Goal: Task Accomplishment & Management: Complete application form

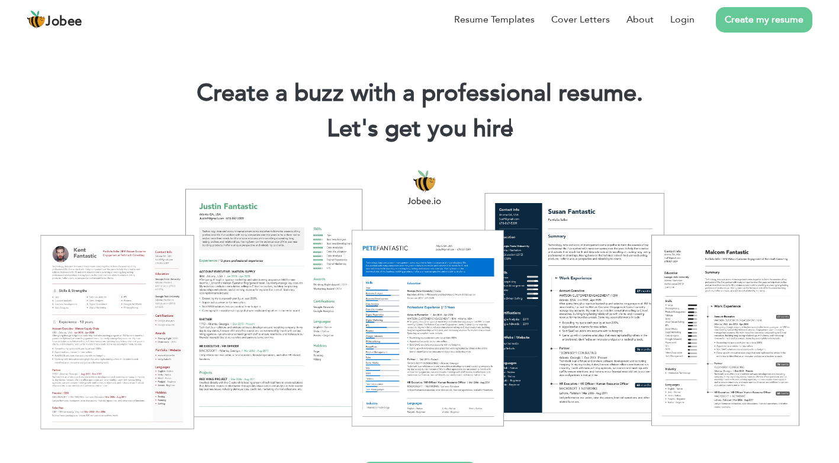
click at [775, 19] on link "Create my resume" at bounding box center [764, 19] width 96 height 25
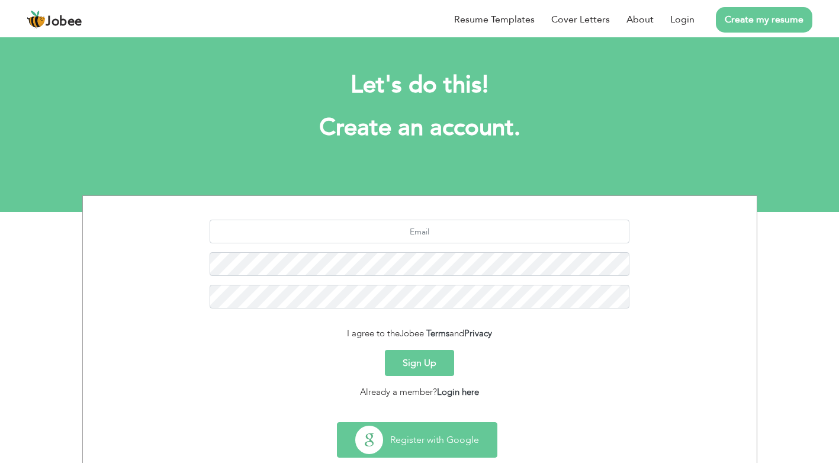
click at [406, 439] on button "Register with Google" at bounding box center [416, 440] width 159 height 34
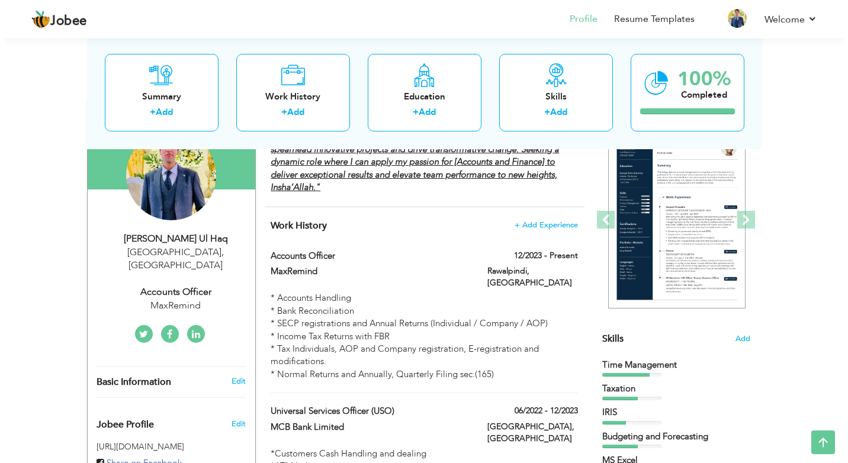
scroll to position [118, 0]
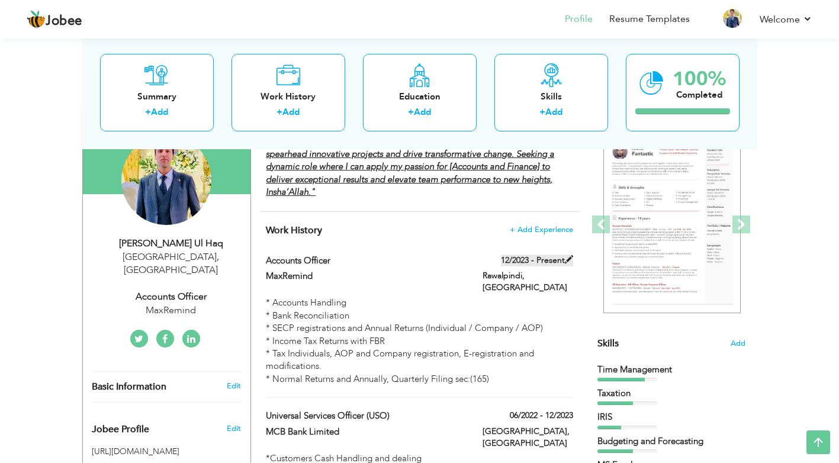
click at [570, 259] on span at bounding box center [569, 259] width 8 height 8
type input "Accounts Officer"
type input "MaxRemind"
type input "12/2023"
type input "Pakistan"
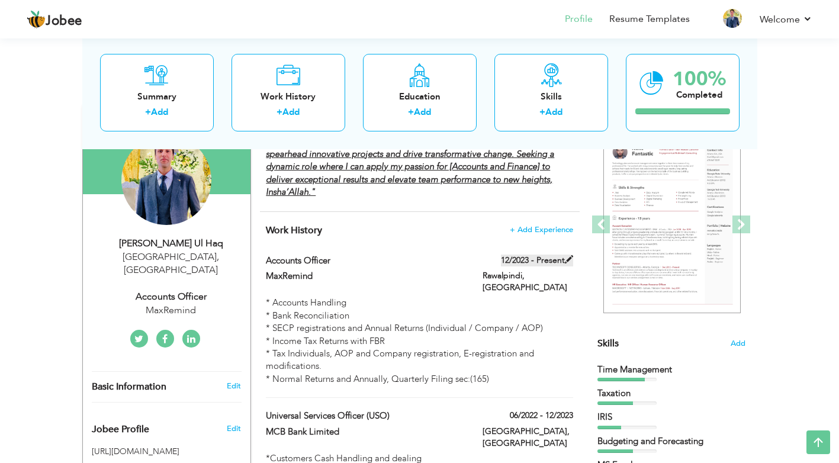
type input "Rawalpindi"
checkbox input "true"
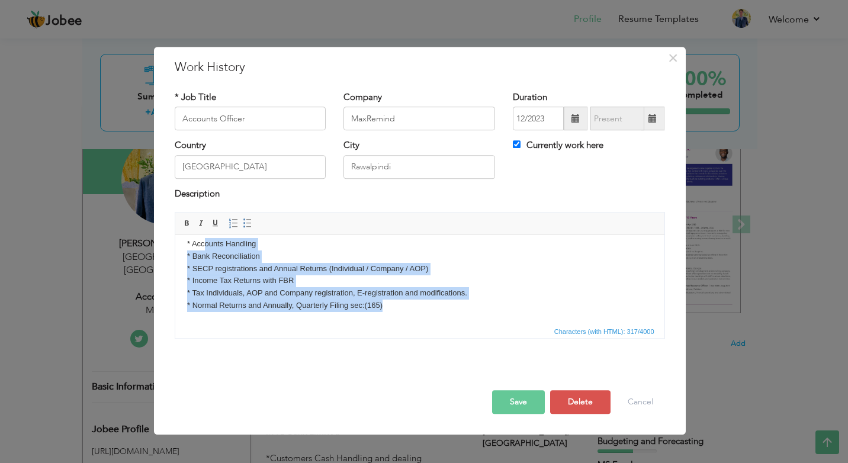
scroll to position [0, 0]
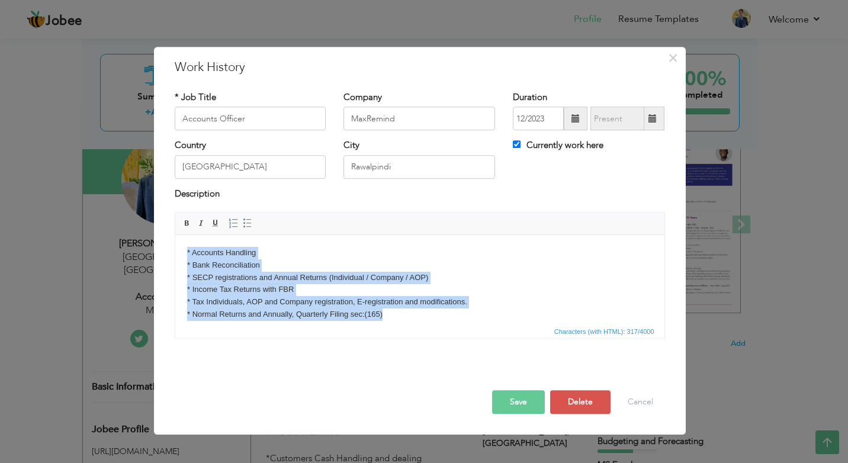
drag, startPoint x: 385, startPoint y: 314, endPoint x: 170, endPoint y: 230, distance: 231.5
click at [175, 235] on html "* Accounts Handling * Bank Reconciliation * SECP registrations and Annual Retur…" at bounding box center [419, 284] width 489 height 98
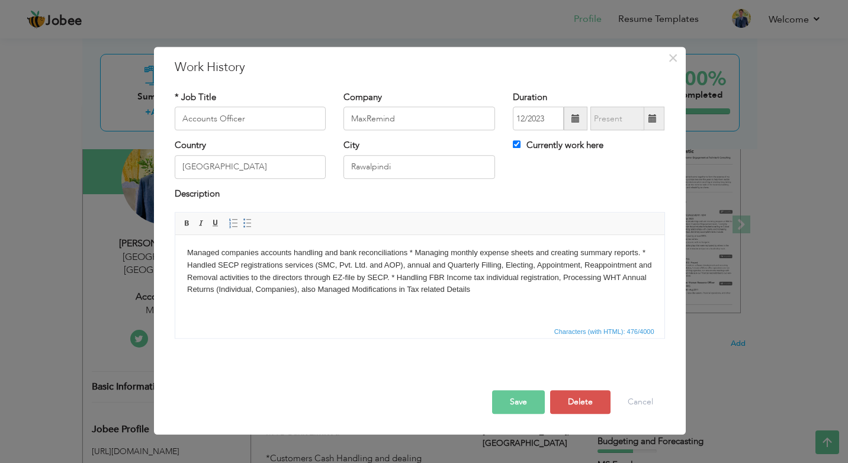
click at [407, 253] on body "Managed companies accounts handling and bank reconciliations * Managing monthly…" at bounding box center [418, 271] width 465 height 49
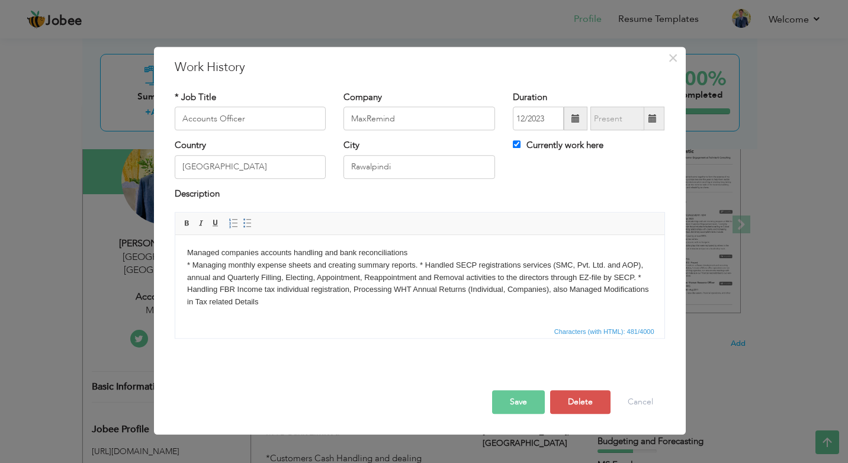
drag, startPoint x: 422, startPoint y: 262, endPoint x: 462, endPoint y: 320, distance: 71.0
click at [423, 264] on body "Managed companies accounts handling and bank reconciliations ​​​​​​​ * Managing…" at bounding box center [418, 278] width 465 height 62
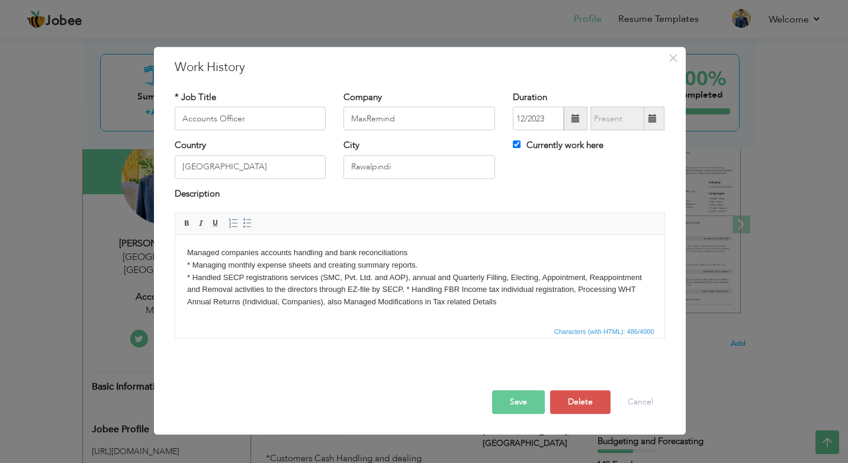
click at [404, 291] on body "Managed companies accounts handling and bank reconciliations * Managing monthly…" at bounding box center [418, 278] width 465 height 62
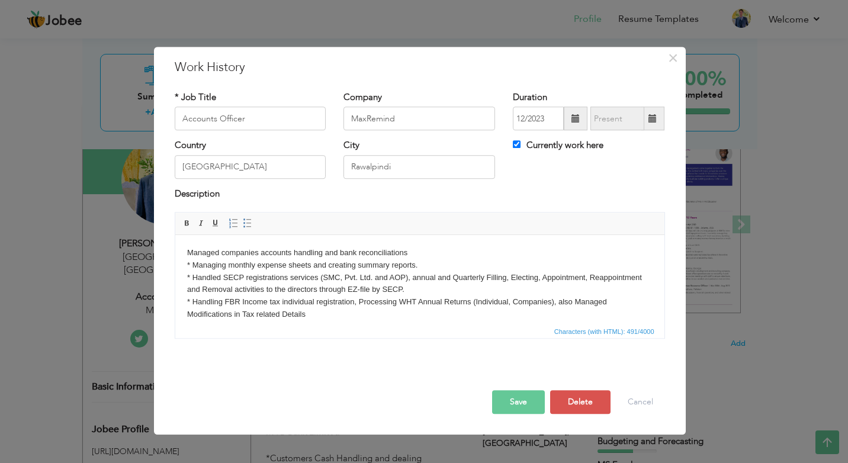
click at [189, 253] on body "Managed companies accounts handling and bank reconciliations * Managing monthly…" at bounding box center [418, 284] width 465 height 74
click at [182, 250] on html "Managed companies accounts handling and bank reconciliations * Managing monthly…" at bounding box center [419, 284] width 489 height 98
click at [186, 291] on body "*Managed companies accounts handling and bank reconciliations * Managing monthl…" at bounding box center [418, 284] width 465 height 74
click at [187, 242] on html "*Managed companies accounts handling and bank reconciliations * Managing monthl…" at bounding box center [419, 284] width 489 height 98
click at [423, 262] on body "*Managed companies accounts handling and bank reconciliations * Managing monthl…" at bounding box center [418, 284] width 465 height 74
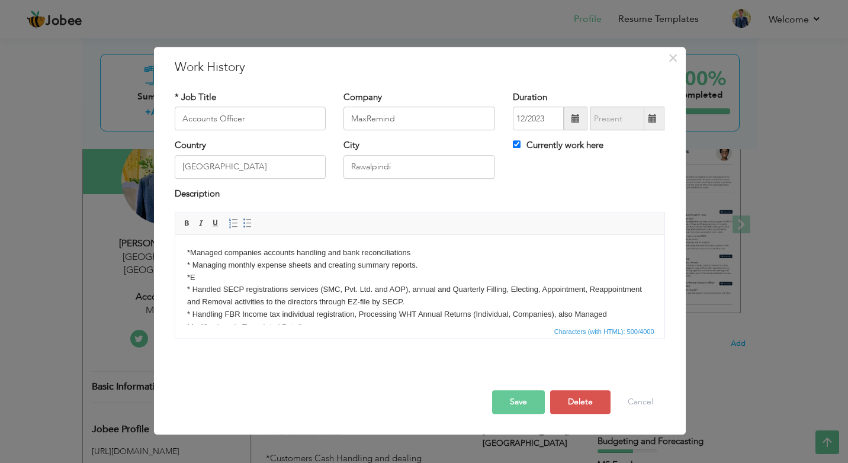
click at [205, 278] on body "*Managed companies accounts handling and bank reconciliations * Managing monthl…" at bounding box center [418, 290] width 465 height 86
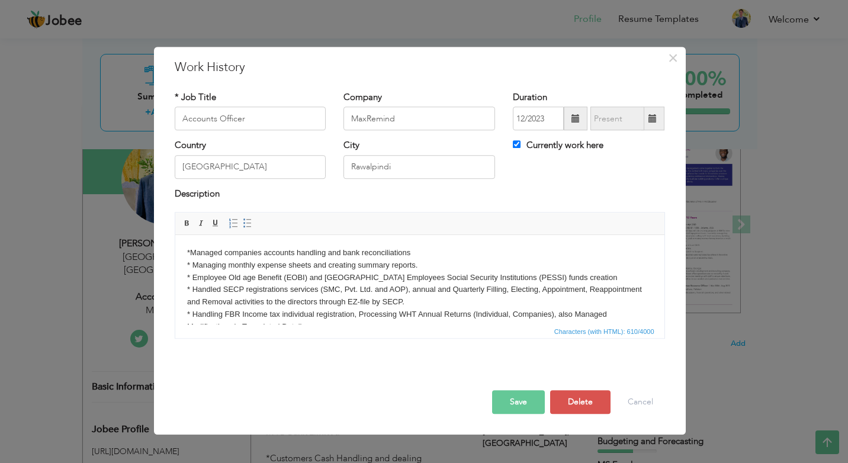
click at [191, 275] on body "*Managed companies accounts handling and bank reconciliations * Managing monthl…" at bounding box center [418, 290] width 465 height 86
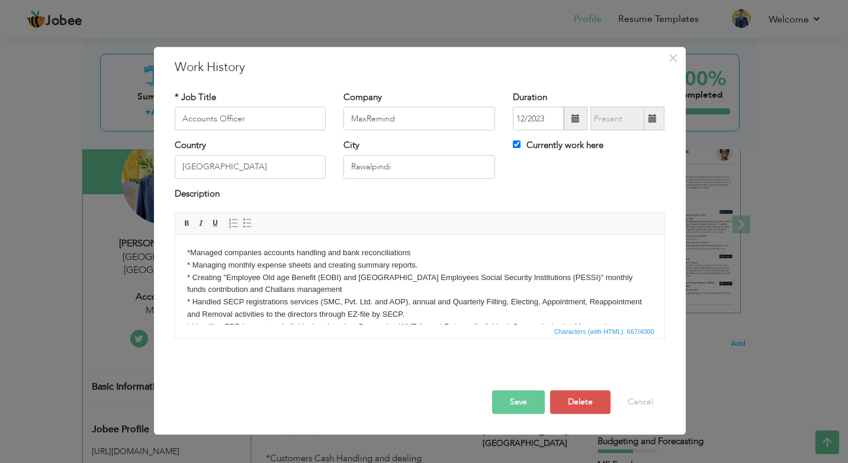
click at [220, 278] on body "*Managed companies accounts handling and bank reconciliations * Managing monthl…" at bounding box center [418, 296] width 465 height 98
click at [344, 252] on body "*Managed companies accounts handling and bank reconciliations * Managing monthl…" at bounding box center [418, 296] width 465 height 98
click at [265, 255] on body "*Managed companies accounts handling and Bank reconciliations * Managing monthl…" at bounding box center [418, 296] width 465 height 98
click at [366, 252] on body "*Managed companies Accounts handling and Bank reconciliations * Managing monthl…" at bounding box center [418, 296] width 465 height 98
click at [325, 289] on body "*Managed companies Accounts handling and Bank Reconciliations * Managing monthl…" at bounding box center [418, 296] width 465 height 98
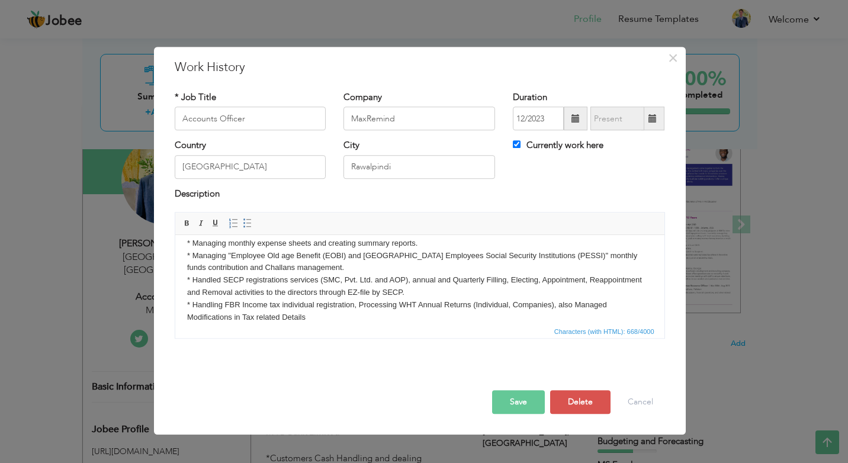
scroll to position [33, 0]
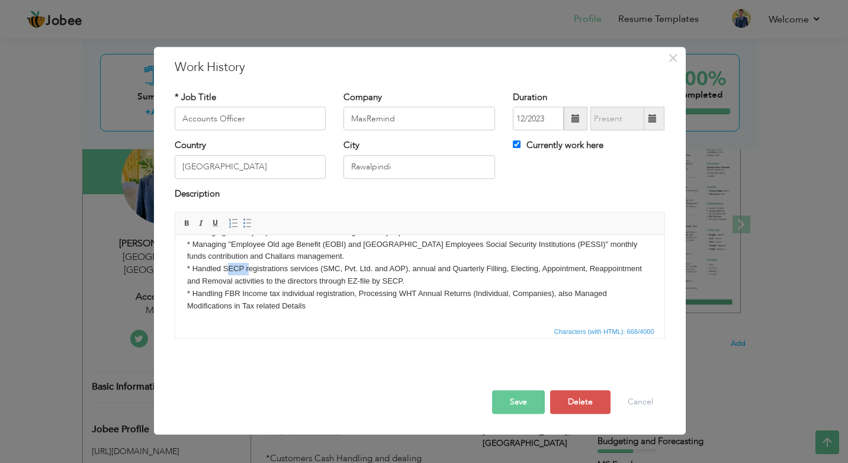
drag, startPoint x: 221, startPoint y: 267, endPoint x: 246, endPoint y: 268, distance: 24.3
click at [246, 268] on body "*Managed companies Accounts handling and Bank Reconciliations * Managing monthl…" at bounding box center [418, 263] width 465 height 98
drag, startPoint x: 225, startPoint y: 292, endPoint x: 242, endPoint y: 292, distance: 17.2
click at [242, 292] on body "*Managed companies Accounts handling and Bank Reconciliations * Managing monthl…" at bounding box center [418, 263] width 465 height 98
click at [235, 294] on body "*Managed companies Accounts handling and Bank Reconciliations * Managing monthl…" at bounding box center [418, 263] width 465 height 98
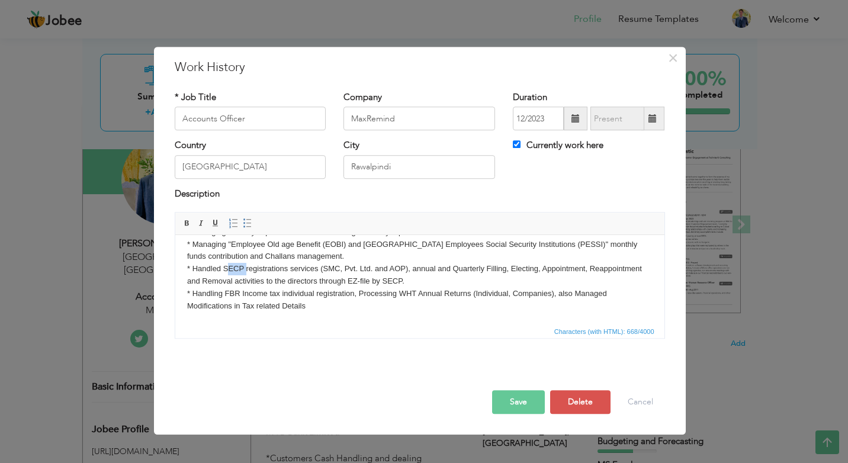
drag, startPoint x: 221, startPoint y: 271, endPoint x: 240, endPoint y: 268, distance: 18.6
click at [242, 268] on body "*Managed companies Accounts handling and Bank Reconciliations * Managing monthl…" at bounding box center [418, 263] width 465 height 98
click at [191, 221] on span at bounding box center [186, 222] width 9 height 9
click at [235, 297] on body "*Managed companies Accounts handling and Bank Reconciliations * Managing monthl…" at bounding box center [418, 263] width 465 height 98
drag, startPoint x: 225, startPoint y: 292, endPoint x: 238, endPoint y: 289, distance: 13.4
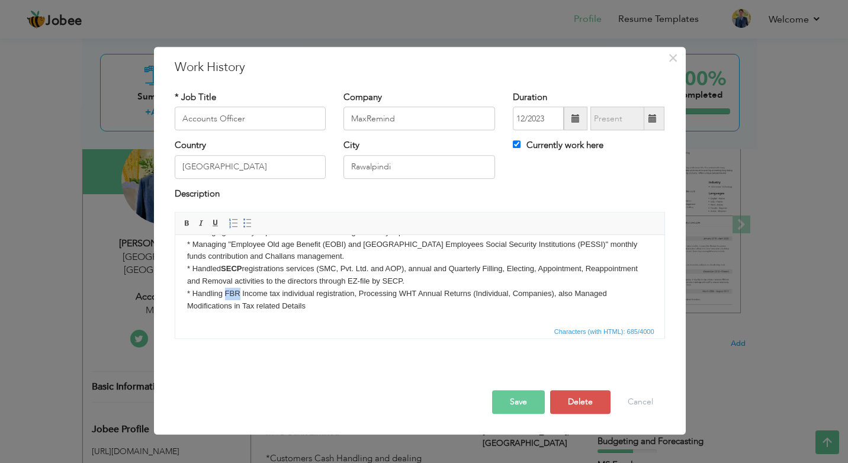
click at [238, 289] on body "*Managed companies Accounts handling and Bank Reconciliations * Managing monthl…" at bounding box center [418, 263] width 465 height 98
click at [182, 223] on span at bounding box center [186, 222] width 9 height 9
drag, startPoint x: 324, startPoint y: 270, endPoint x: 406, endPoint y: 270, distance: 81.7
click at [406, 270] on body "*Managed companies Accounts handling and Bank Reconciliations * Managing monthl…" at bounding box center [418, 263] width 465 height 98
click at [468, 274] on body "*Managed companies Accounts handling and Bank Reconciliations * Managing monthl…" at bounding box center [418, 263] width 465 height 98
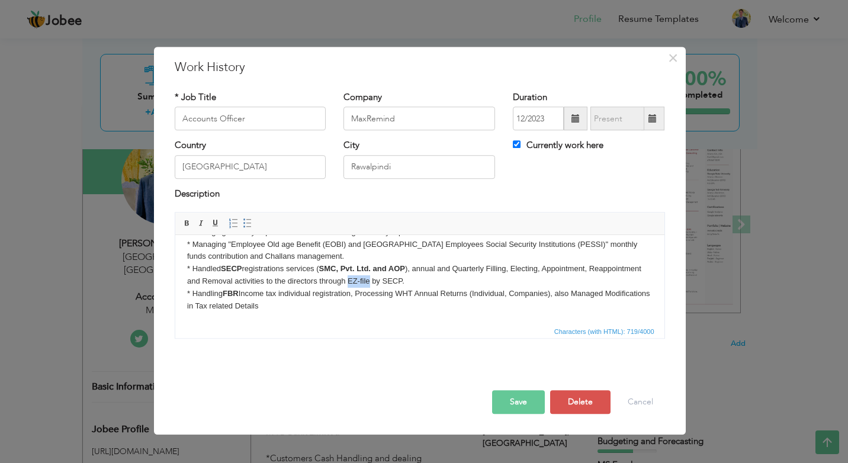
drag, startPoint x: 401, startPoint y: 281, endPoint x: 423, endPoint y: 282, distance: 21.4
click at [423, 282] on body "*Managed companies Accounts handling and Bank Reconciliations * Managing monthl…" at bounding box center [418, 263] width 465 height 98
click at [417, 292] on body "*Managed companies Accounts handling and Bank Reconciliations * Managing monthl…" at bounding box center [418, 263] width 465 height 98
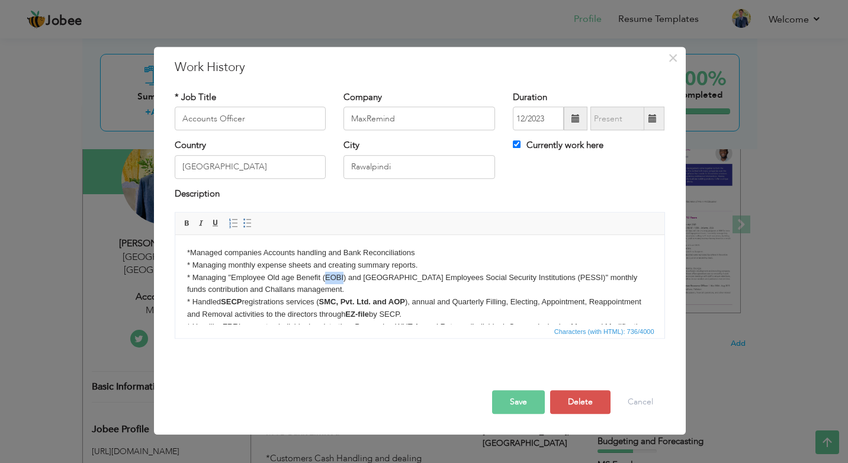
drag, startPoint x: 323, startPoint y: 279, endPoint x: 342, endPoint y: 278, distance: 19.0
click at [342, 278] on body "*Managed companies Accounts handling and Bank Reconciliations * Managing monthl…" at bounding box center [418, 296] width 465 height 98
click at [464, 281] on body "*Managed companies Accounts handling and Bank Reconciliations * Managing monthl…" at bounding box center [418, 296] width 465 height 98
drag, startPoint x: 525, startPoint y: 276, endPoint x: 545, endPoint y: 279, distance: 21.0
click at [545, 279] on body "*Managed companies Accounts handling and Bank Reconciliations * Managing monthl…" at bounding box center [418, 296] width 465 height 98
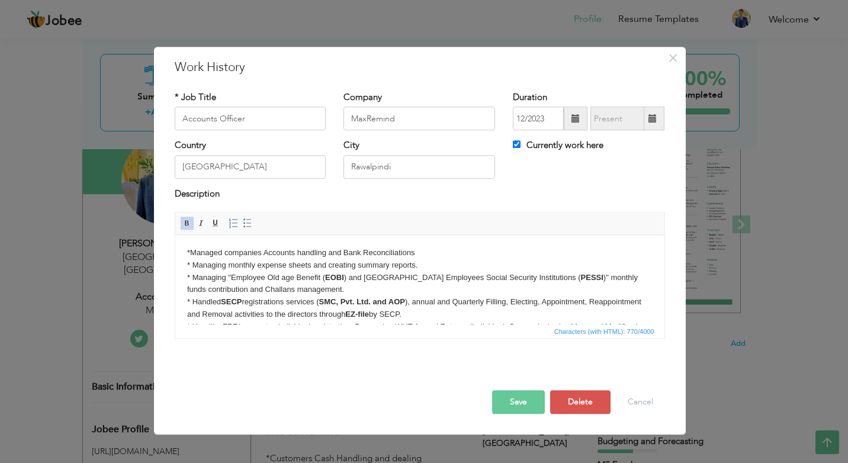
click at [460, 285] on body "*Managed companies Accounts handling and Bank Reconciliations * Managing monthl…" at bounding box center [418, 296] width 465 height 98
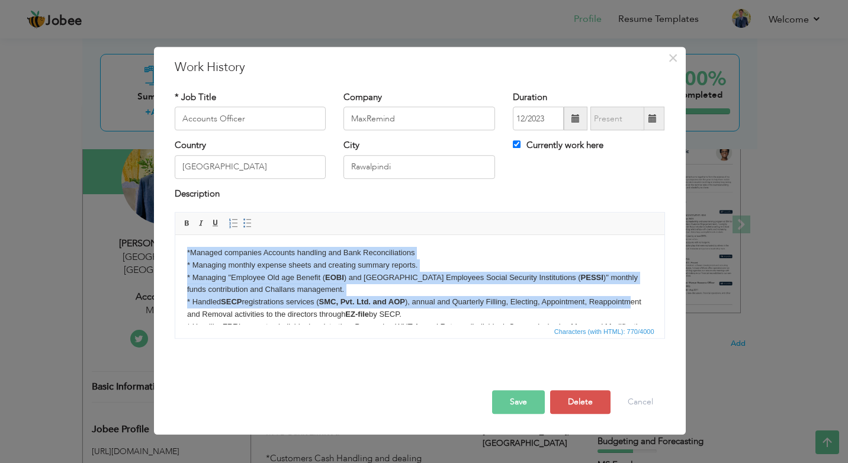
scroll to position [33, 0]
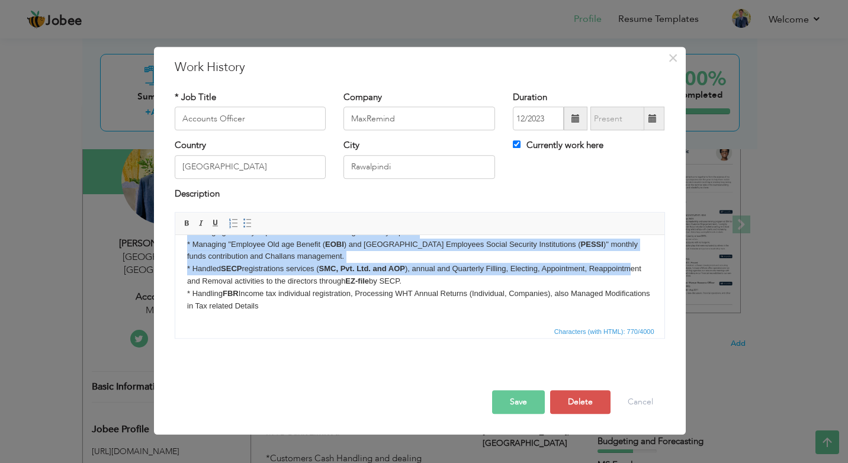
drag, startPoint x: 185, startPoint y: 253, endPoint x: 320, endPoint y: 321, distance: 150.6
click at [320, 321] on html "*Managed companies Accounts handling and Bank Reconciliations * Managing monthl…" at bounding box center [419, 263] width 489 height 122
click at [245, 220] on span at bounding box center [247, 222] width 9 height 9
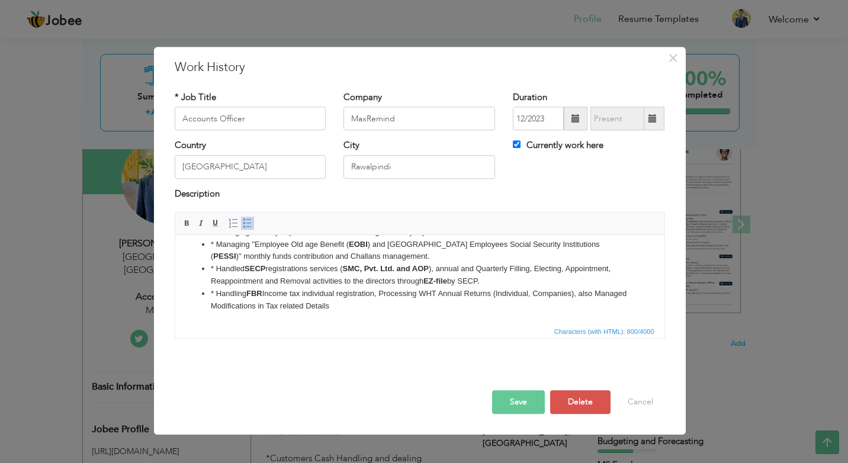
scroll to position [0, 0]
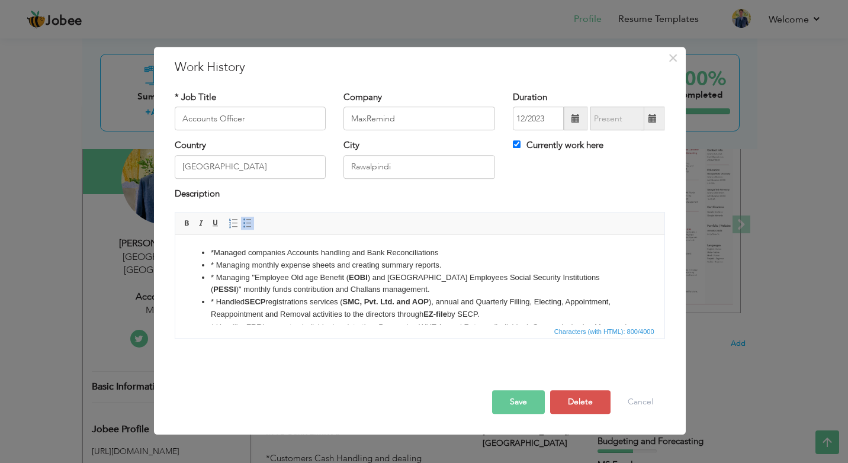
click at [241, 291] on li "* Managing "Employee Old age Benefit ( EOBI ) and Punjab Employees Social Secur…" at bounding box center [419, 284] width 418 height 25
click at [215, 249] on li "*Managed companies Accounts handling and Bank Reconciliations" at bounding box center [419, 253] width 418 height 12
click at [207, 254] on ul "Managed companies Accounts handling and Bank Reconciliations Managing monthly e…" at bounding box center [418, 296] width 465 height 98
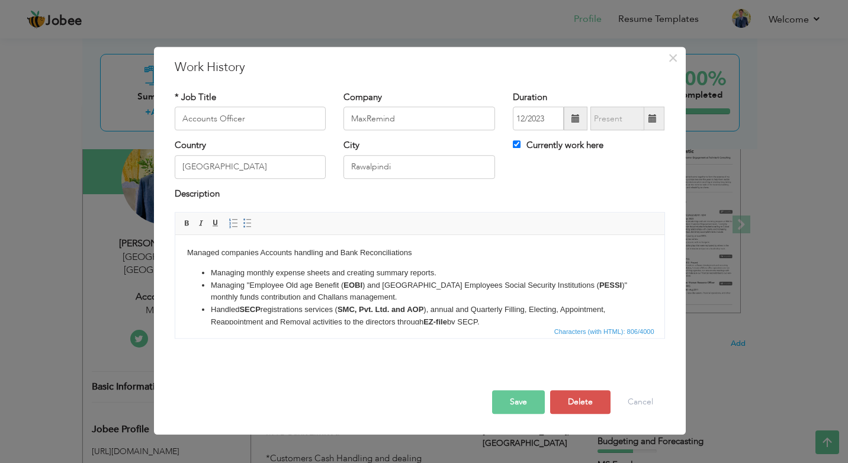
click at [204, 271] on ul "Managing monthly expense sheets and creating summary reports. Managing "Employe…" at bounding box center [418, 310] width 465 height 86
click at [207, 289] on ul "Managing "Employee Old age Benefit ( EOBI ) and Punjab Employees Social Securit…" at bounding box center [418, 316] width 465 height 74
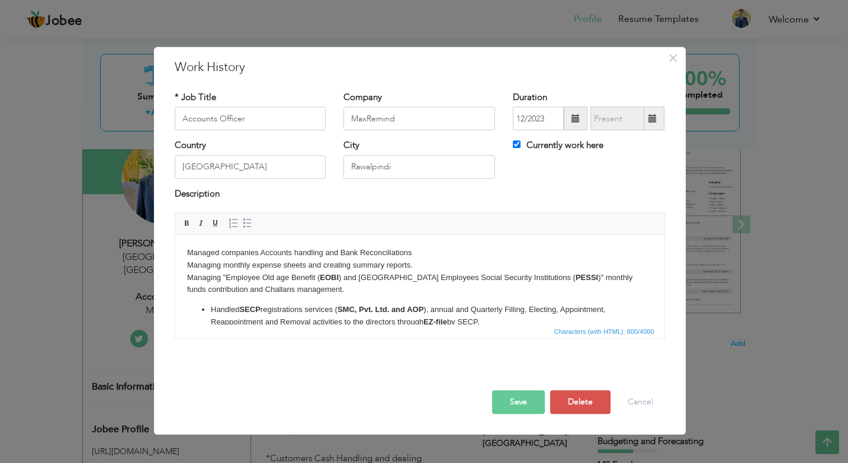
click at [208, 308] on ul "Handled SECP registrations services ( SMC, Pvt. Ltd. and AOP ), annual and Quar…" at bounding box center [418, 328] width 465 height 49
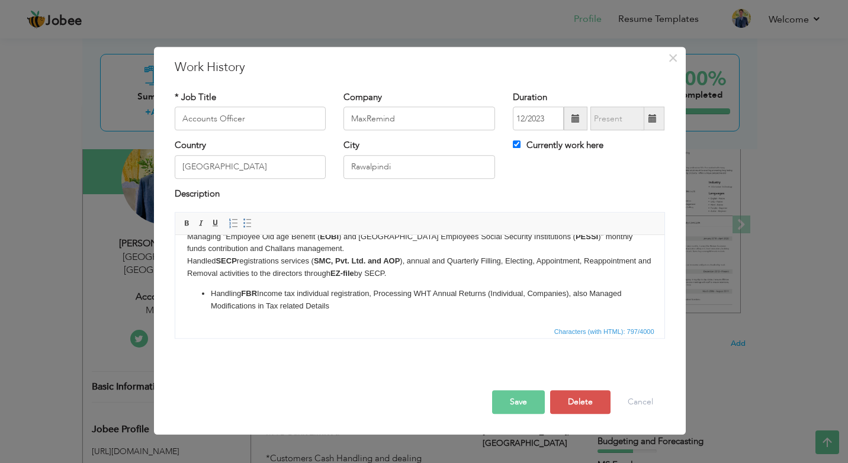
click at [209, 291] on ul "Handling FBR Income tax individual registration, Processing WHT Annual Returns …" at bounding box center [418, 300] width 465 height 25
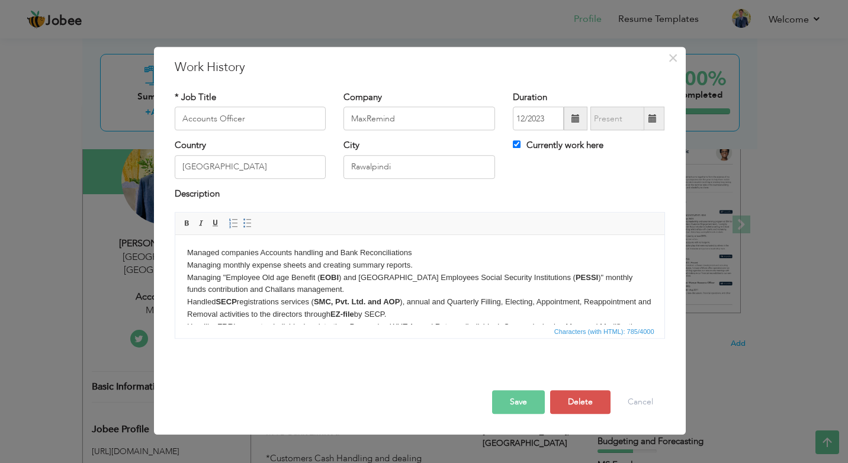
scroll to position [33, 0]
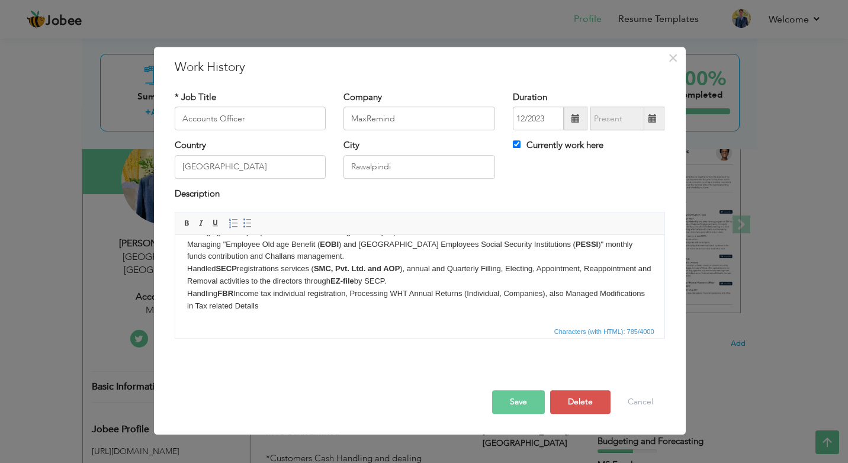
drag, startPoint x: 181, startPoint y: 252, endPoint x: 485, endPoint y: 338, distance: 316.3
click at [485, 324] on html "Managed companies Accounts handling and Bank Reconciliations Managing monthly e…" at bounding box center [419, 263] width 489 height 122
click at [248, 223] on span at bounding box center [247, 222] width 9 height 9
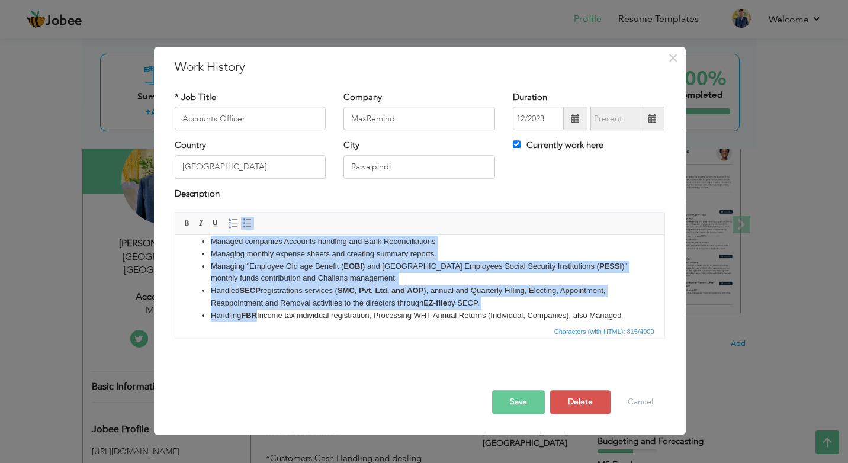
scroll to position [0, 0]
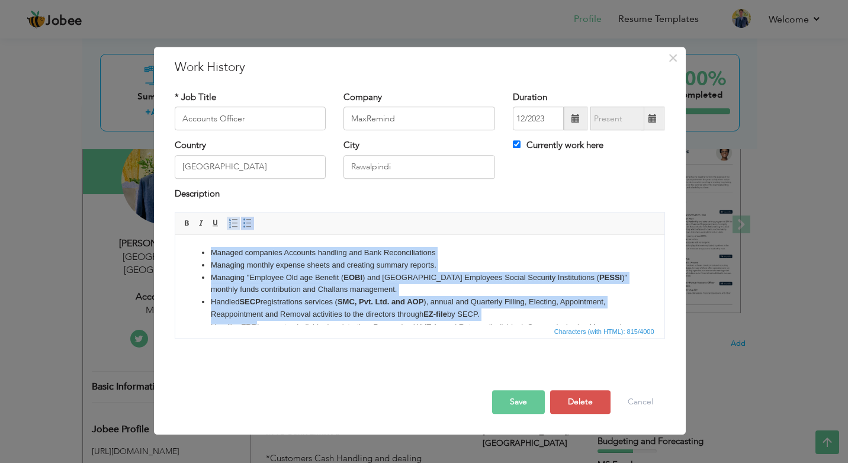
click at [229, 227] on span at bounding box center [233, 222] width 9 height 9
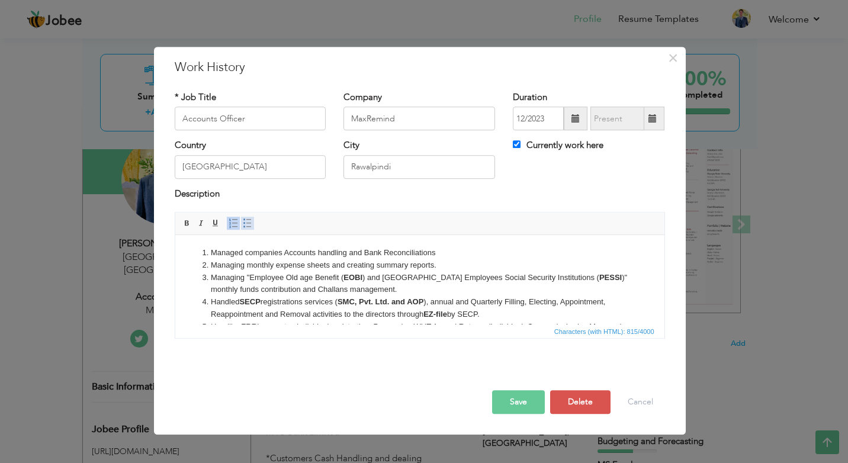
click at [247, 221] on span at bounding box center [247, 222] width 9 height 9
click at [422, 270] on li "Managing monthly expense sheets and creating summary reports." at bounding box center [419, 265] width 418 height 12
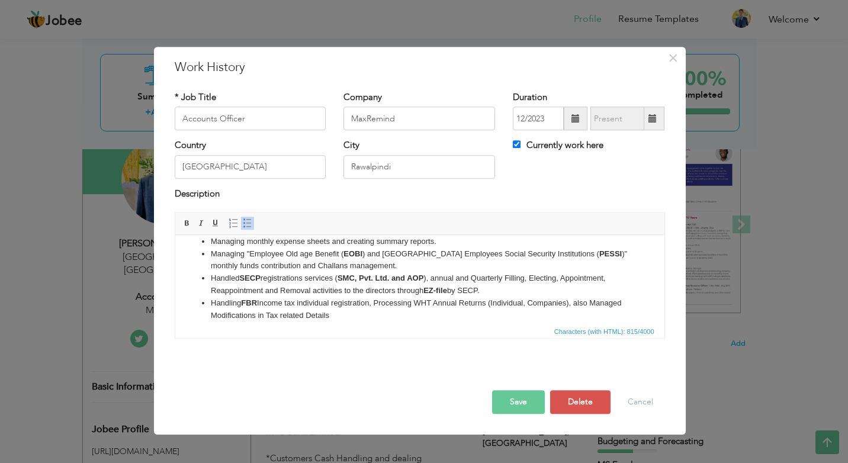
scroll to position [33, 0]
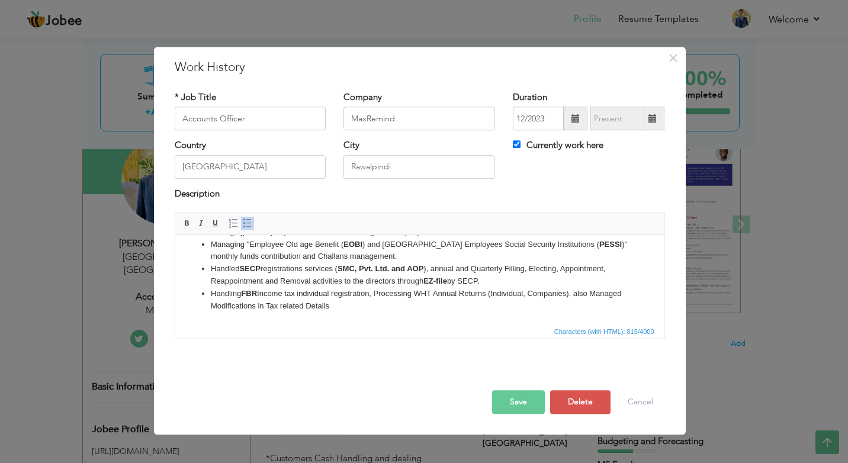
click at [526, 403] on button "Save" at bounding box center [518, 402] width 53 height 24
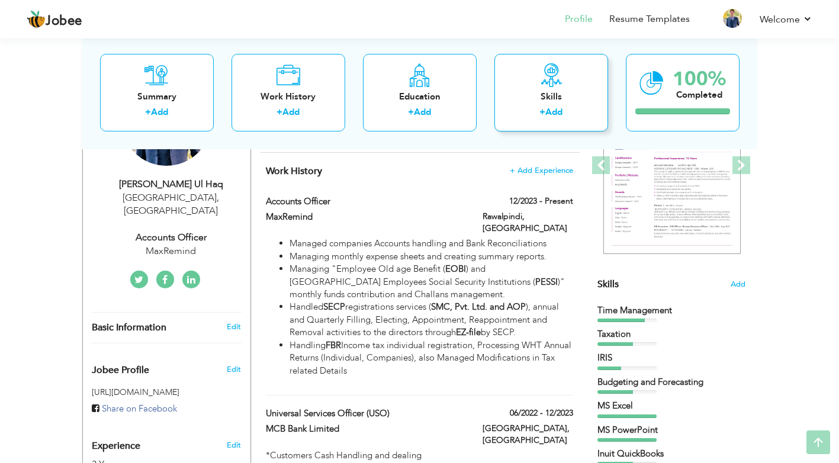
scroll to position [0, 0]
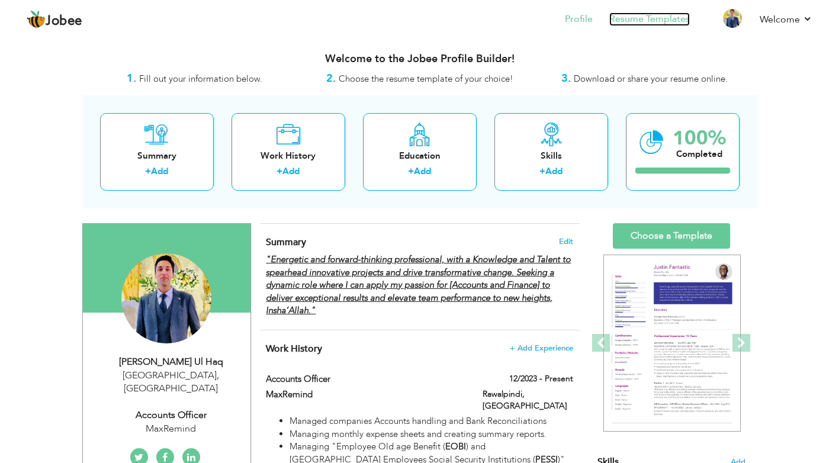
click at [625, 17] on link "Resume Templates" at bounding box center [649, 19] width 81 height 14
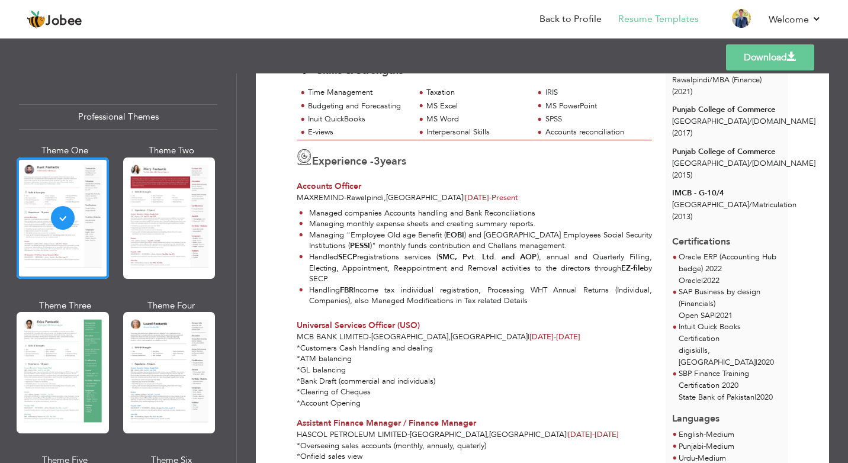
scroll to position [178, 0]
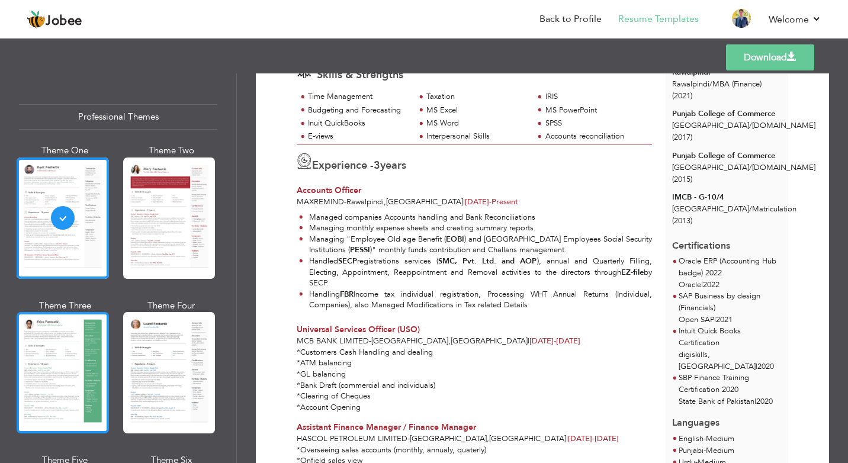
click at [67, 348] on div at bounding box center [63, 372] width 92 height 121
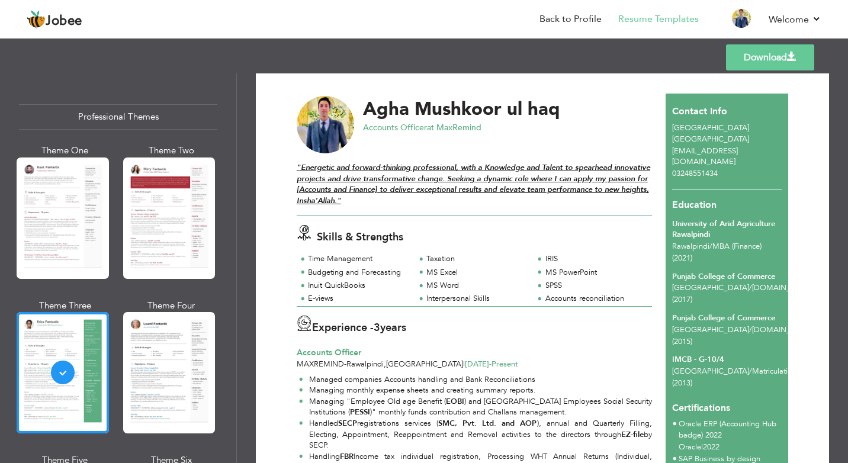
scroll to position [0, 0]
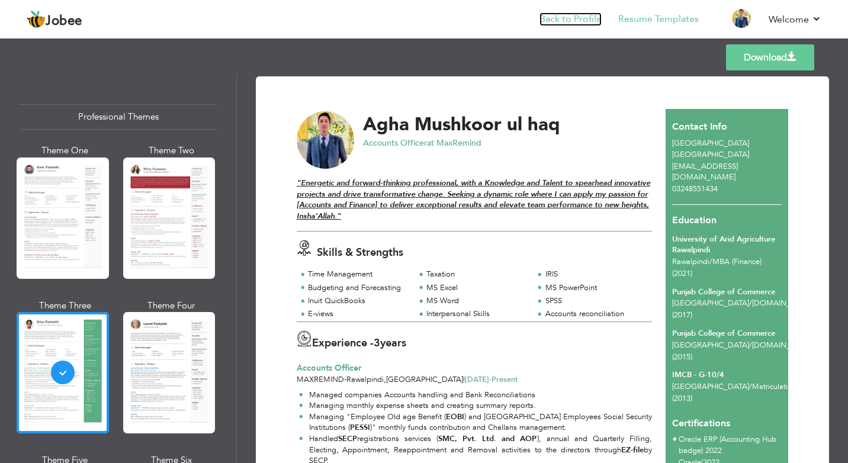
click at [546, 15] on link "Back to Profile" at bounding box center [570, 19] width 62 height 14
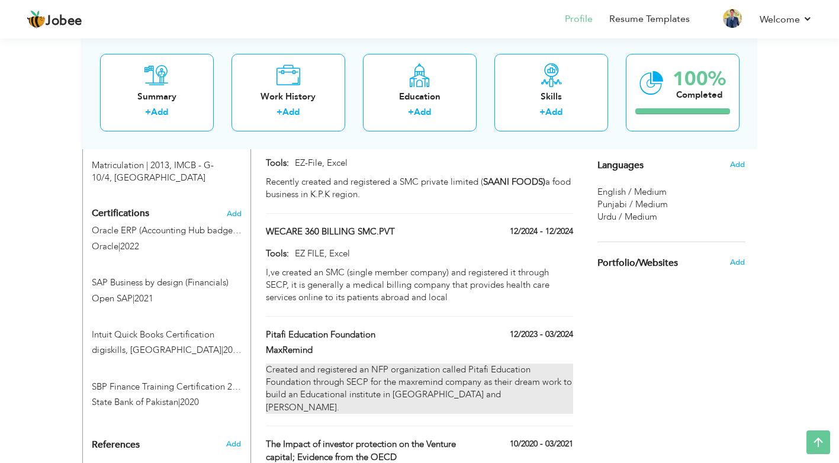
scroll to position [710, 0]
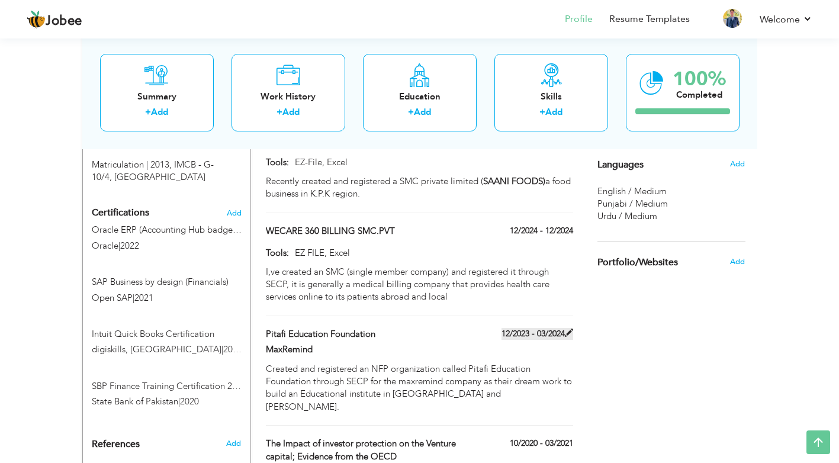
click at [568, 329] on span at bounding box center [569, 333] width 8 height 8
type input "Pitafi Education Foundation"
type input "MaxRemind"
type input "12/2023"
type input "03/2024"
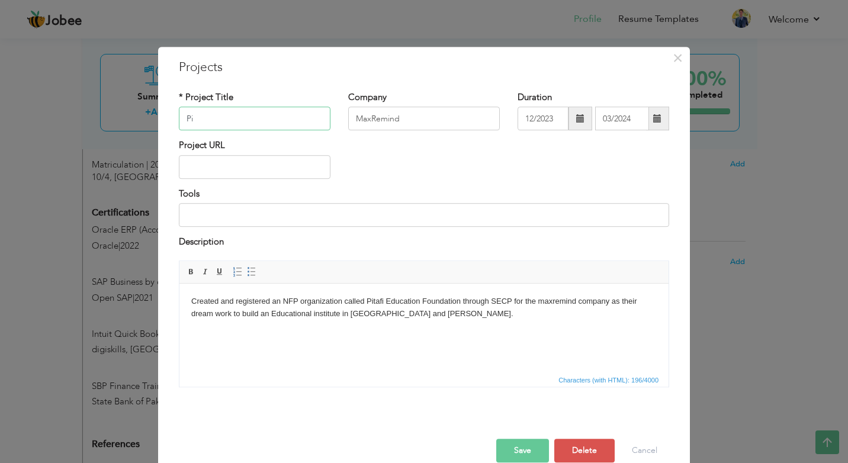
type input "P"
type input "PITAFI EDUCATION FOUNDATION"
click at [523, 448] on button "Save" at bounding box center [522, 451] width 53 height 24
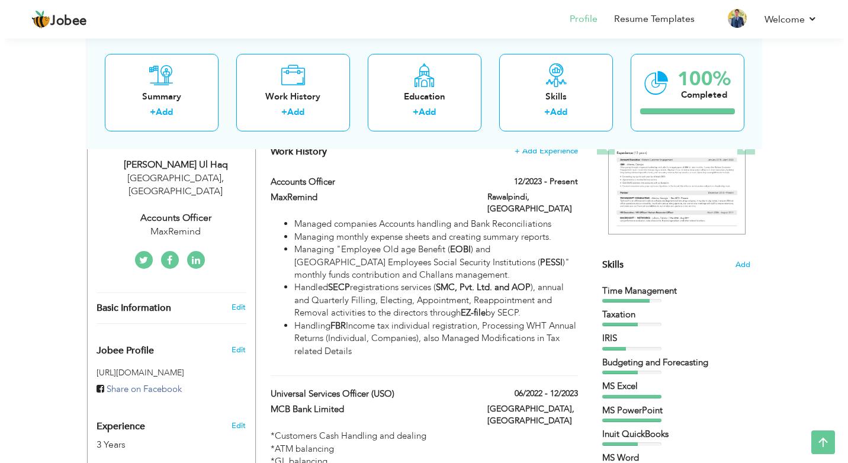
scroll to position [178, 0]
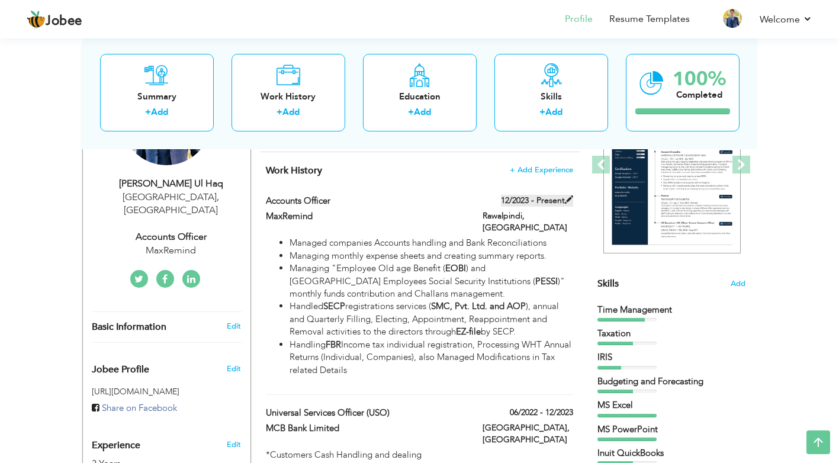
click at [572, 197] on span at bounding box center [569, 199] width 8 height 8
type input "Accounts Officer"
type input "MaxRemind"
type input "12/2023"
type input "Pakistan"
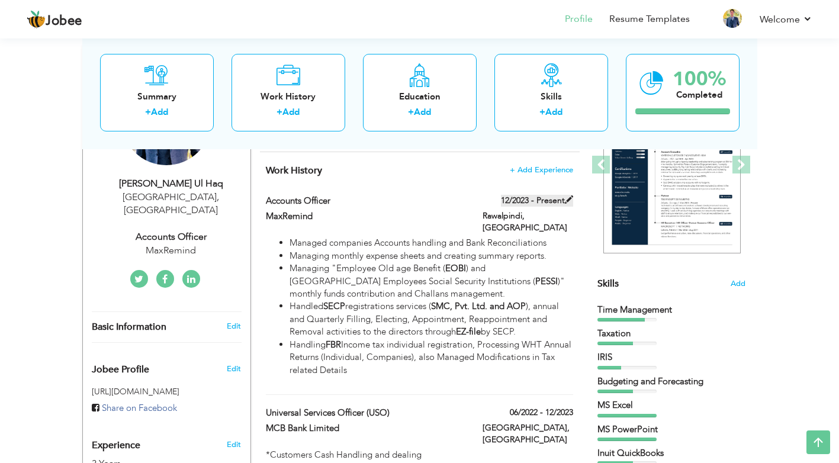
type input "Rawalpindi"
checkbox input "true"
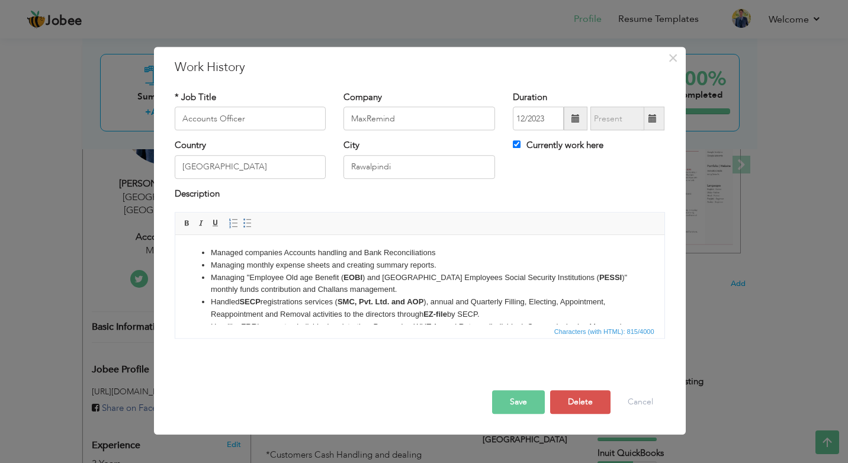
click at [210, 253] on li "Managed companies Accounts handling and Bank Reconciliations" at bounding box center [419, 253] width 418 height 12
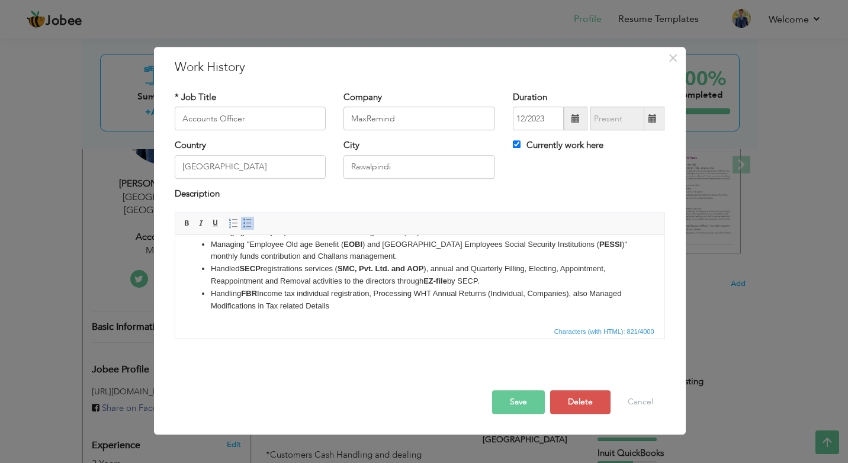
scroll to position [0, 0]
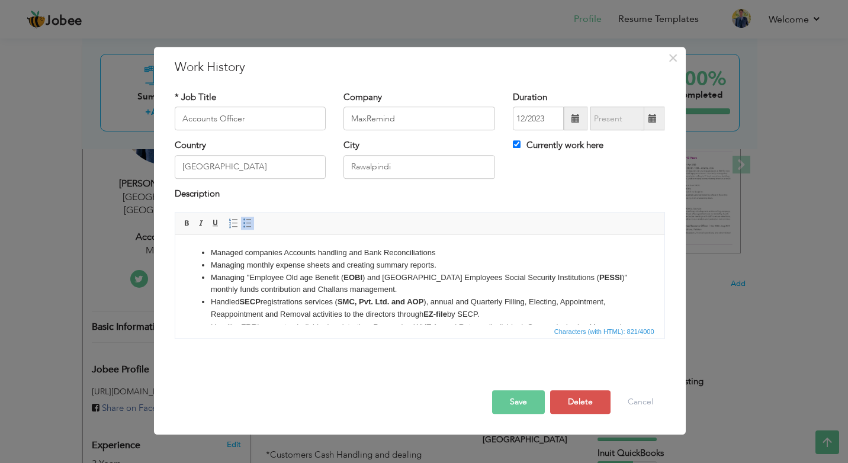
click at [211, 292] on li "Managing "Employee Old age Benefit ( EOBI ) and Punjab Employees Social Securit…" at bounding box center [419, 284] width 418 height 25
click at [208, 288] on ul "Managed companies Accounts handling and Bank Reconciliations Managing monthly e…" at bounding box center [418, 296] width 465 height 98
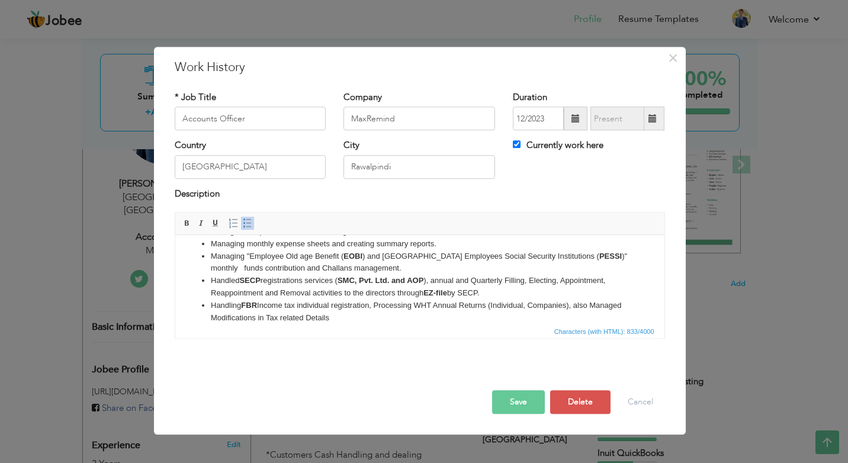
scroll to position [33, 0]
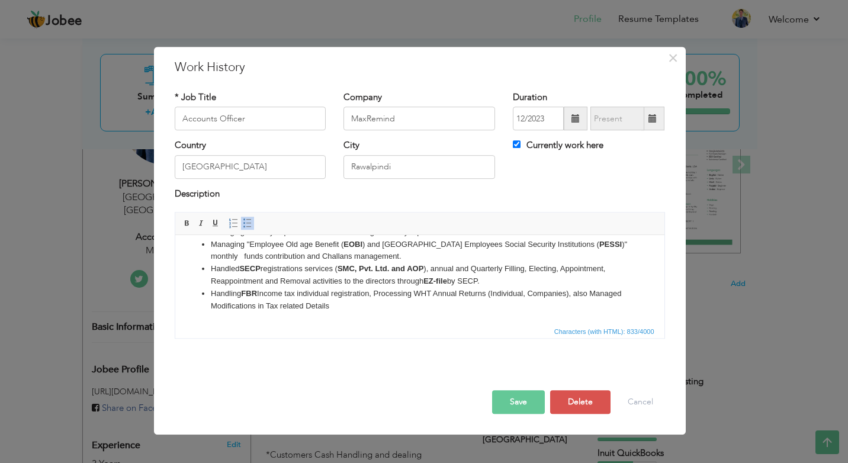
click at [210, 279] on li "Handled SECP registrations services ( SMC, Pvt. Ltd. and AOP ), annual and Quar…" at bounding box center [419, 275] width 418 height 25
click at [210, 310] on li "Handling FBR Income tax individual registration, Processing WHT Annual Returns …" at bounding box center [419, 300] width 418 height 25
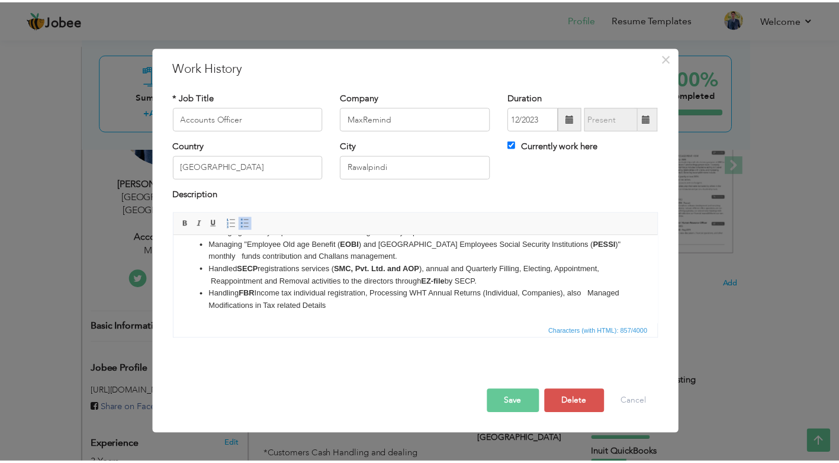
scroll to position [0, 0]
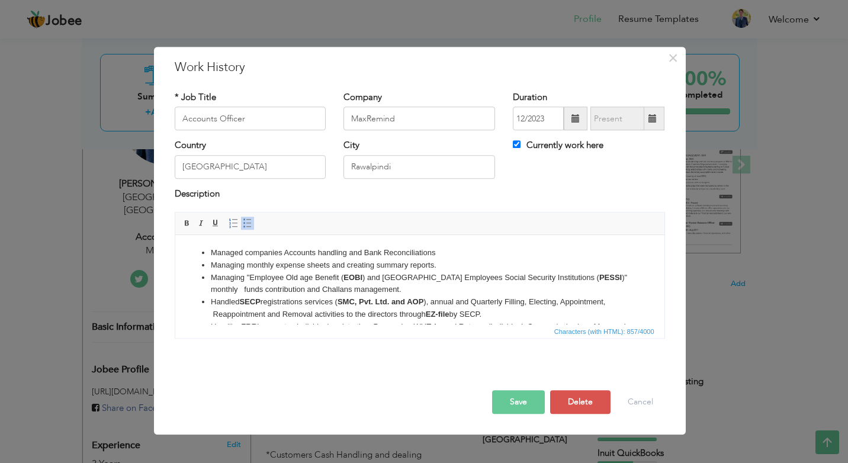
click at [511, 402] on button "Save" at bounding box center [518, 402] width 53 height 24
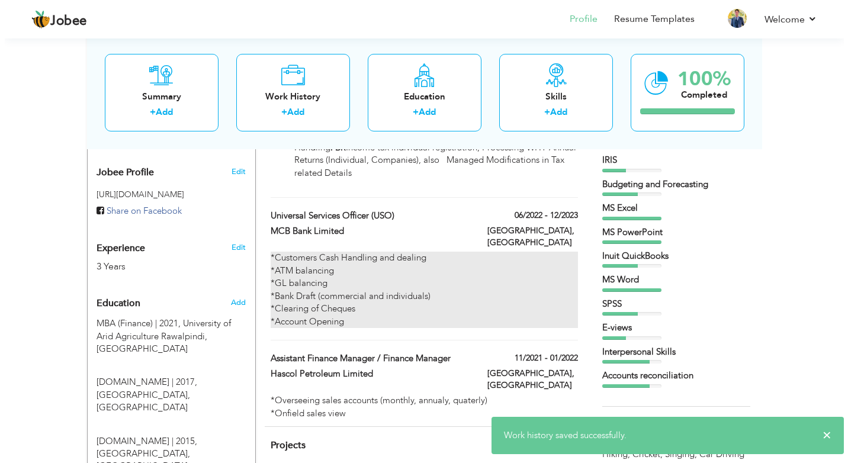
scroll to position [356, 0]
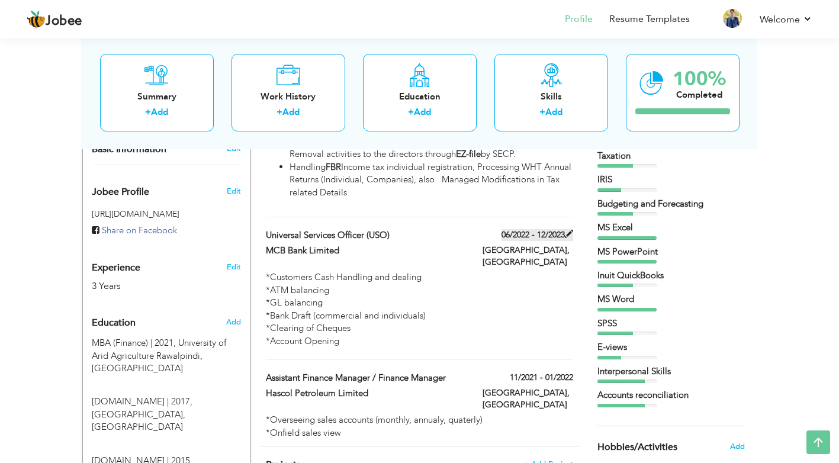
click at [568, 230] on span at bounding box center [569, 234] width 8 height 8
type input "Universal Services Officer (USO)"
type input "MCB Bank Limited"
type input "06/2022"
type input "12/2023"
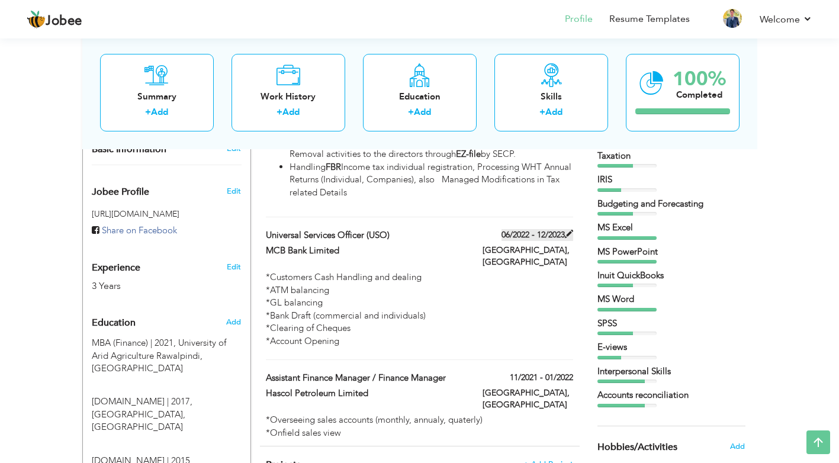
type input "Islamabad"
checkbox input "false"
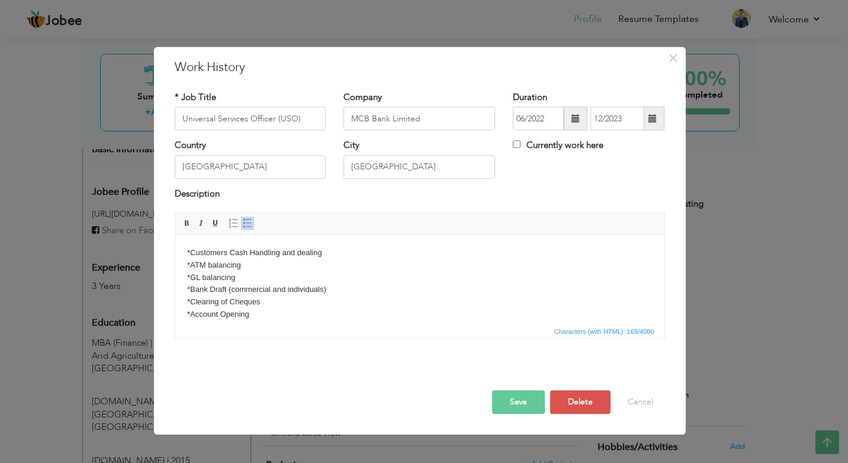
click at [189, 249] on body "*Customers Cash Handling and dealing *ATM balancing *GL balancing *Bank Draft (…" at bounding box center [418, 284] width 465 height 74
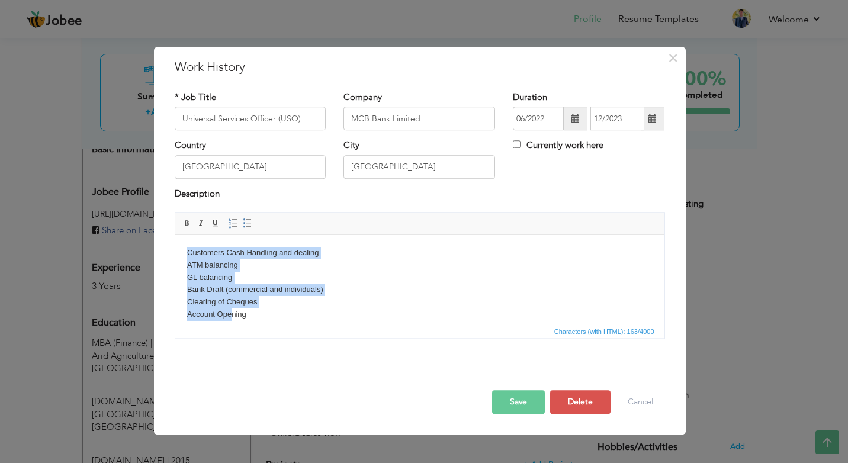
scroll to position [9, 0]
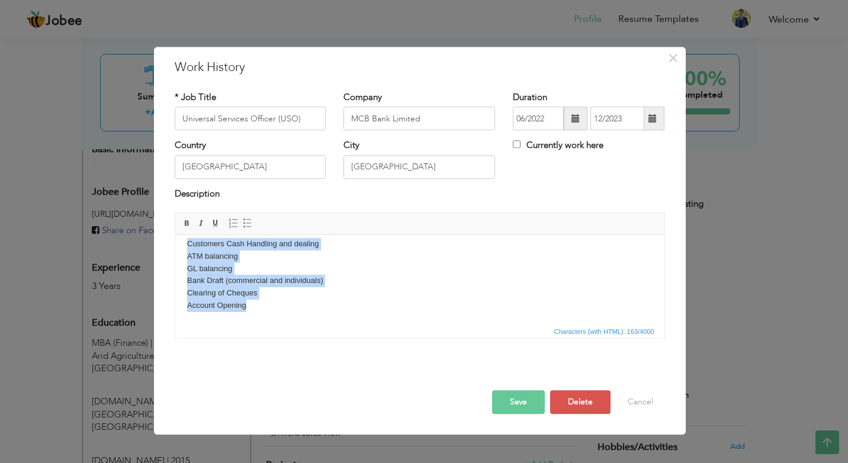
drag, startPoint x: 185, startPoint y: 250, endPoint x: 255, endPoint y: 317, distance: 96.3
click at [255, 317] on html "Customers Cash Handling and dealing ATM balancing GL balancing Bank Draft (comm…" at bounding box center [419, 275] width 489 height 98
click at [251, 228] on span at bounding box center [247, 222] width 9 height 9
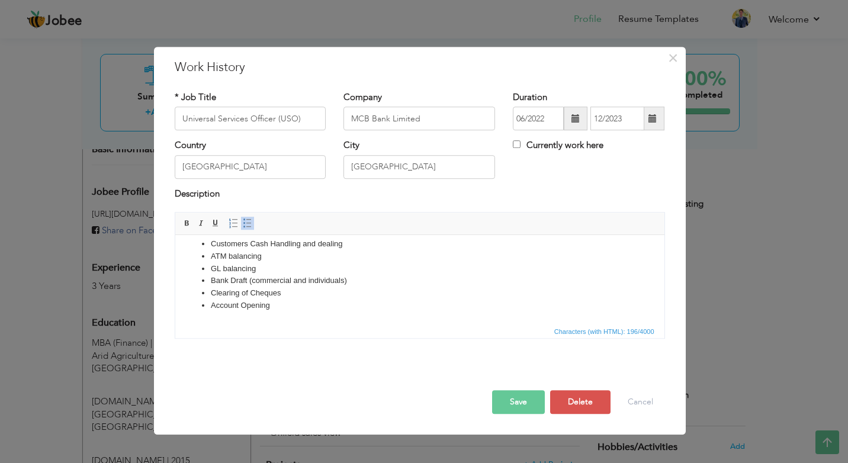
click at [314, 307] on li "Account Opening" at bounding box center [419, 306] width 418 height 12
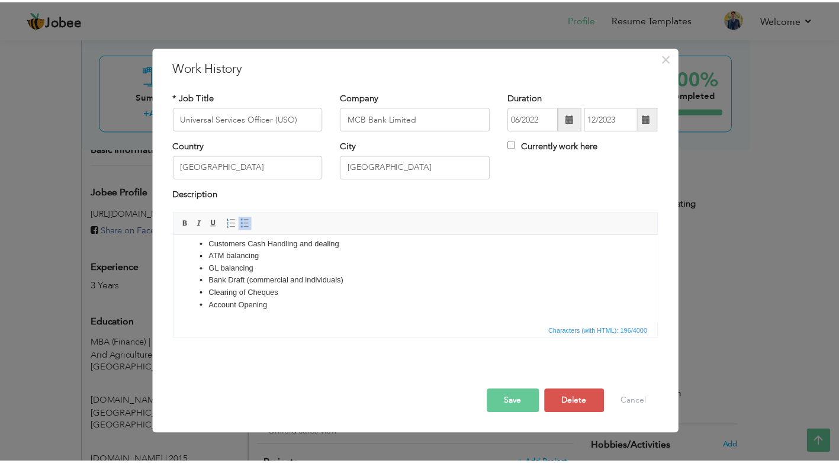
scroll to position [0, 0]
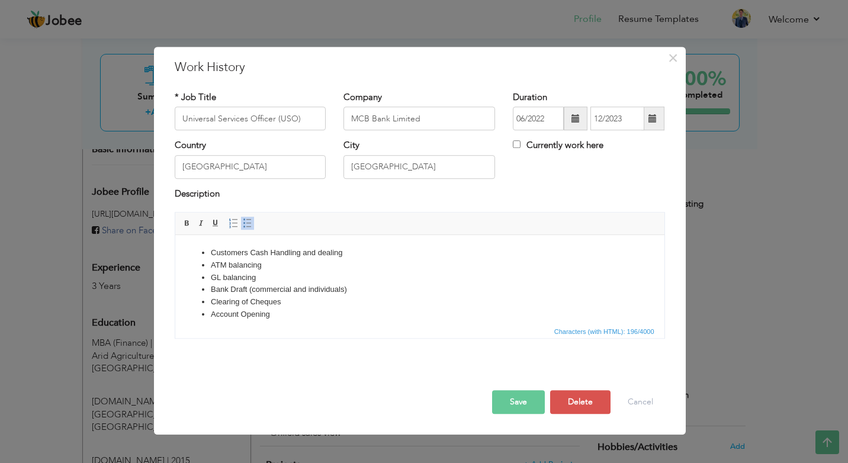
click at [508, 400] on button "Save" at bounding box center [518, 402] width 53 height 24
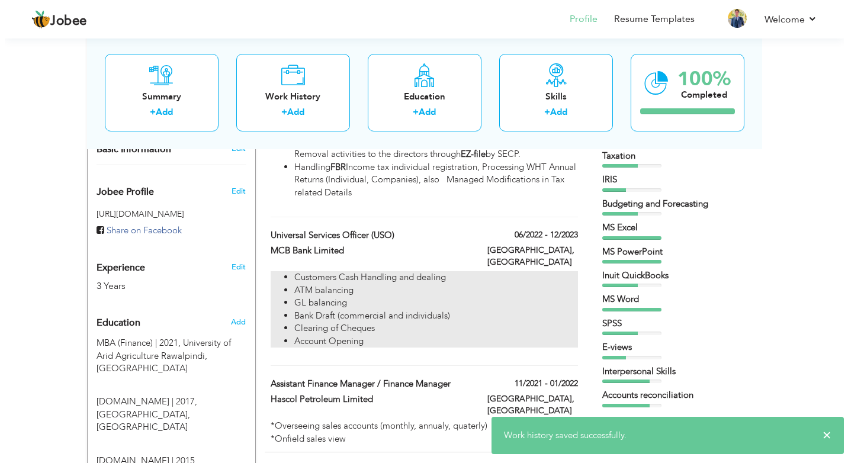
scroll to position [474, 0]
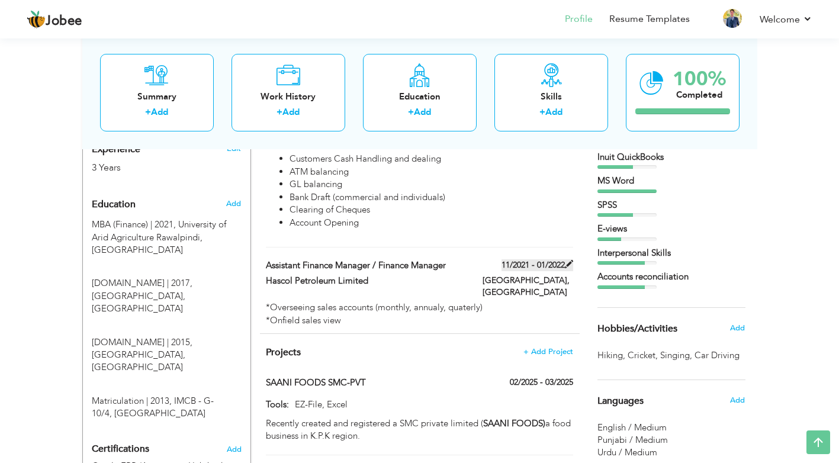
click at [572, 260] on span at bounding box center [569, 264] width 8 height 8
type input "Assistant Finance Manager / Finance Manager"
type input "Hascol Petroleum Limited"
type input "11/2021"
type input "01/2022"
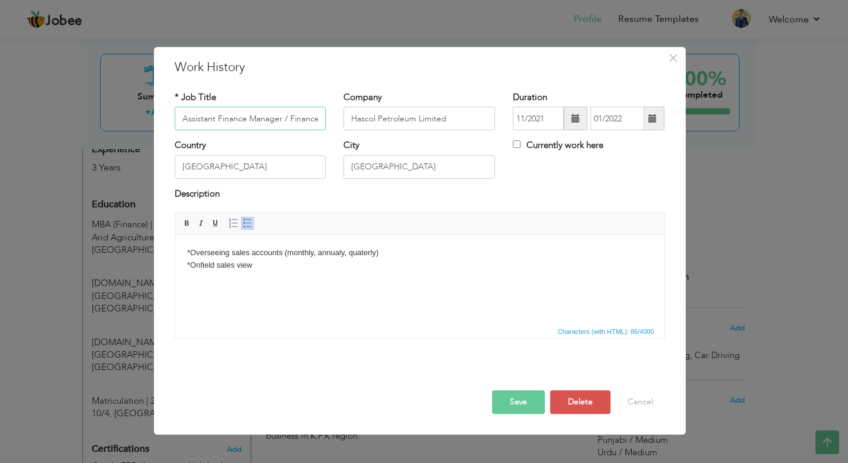
scroll to position [0, 34]
click at [189, 252] on body "*Overseeing sales accounts (monthly, annualy, quaterly) *Onfield sales view" at bounding box center [418, 259] width 465 height 25
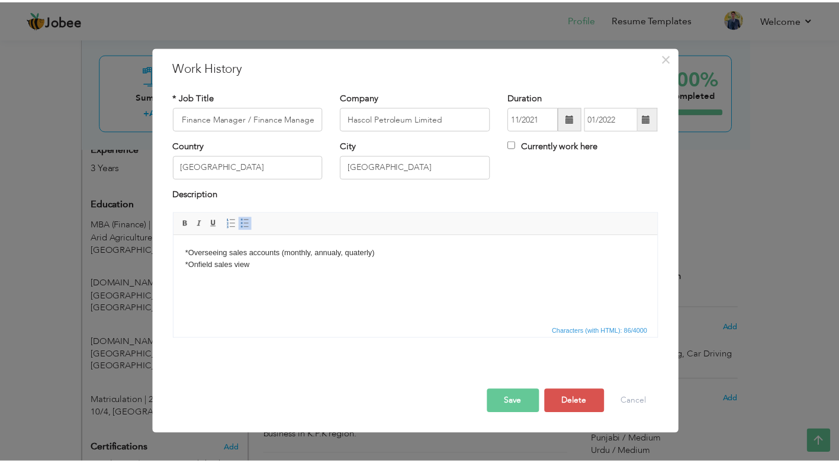
scroll to position [0, 0]
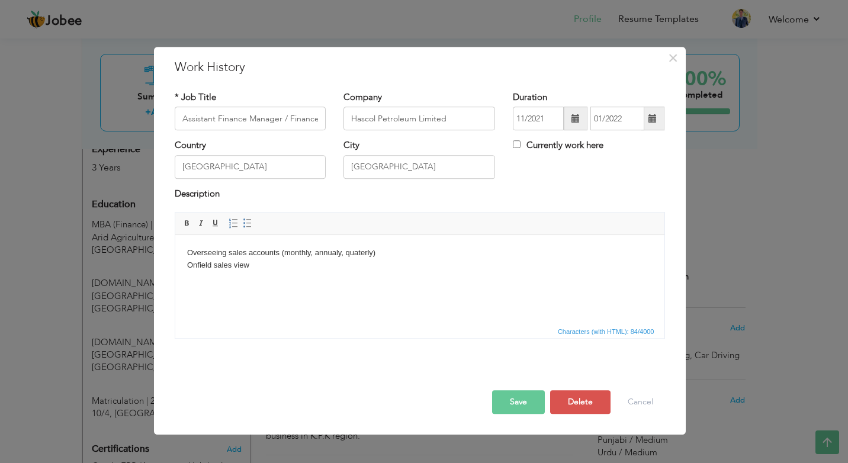
drag, startPoint x: 183, startPoint y: 251, endPoint x: 266, endPoint y: 266, distance: 84.8
click at [266, 266] on html "Overseeing sales accounts (monthly, annualy, quaterly) Onfield sales view" at bounding box center [419, 259] width 489 height 49
click at [246, 227] on span at bounding box center [247, 222] width 9 height 9
click at [321, 284] on html "Overseeing sales accounts (monthly, annualy, quaterly) Onfield sales view" at bounding box center [419, 259] width 489 height 49
click at [532, 400] on button "Save" at bounding box center [518, 402] width 53 height 24
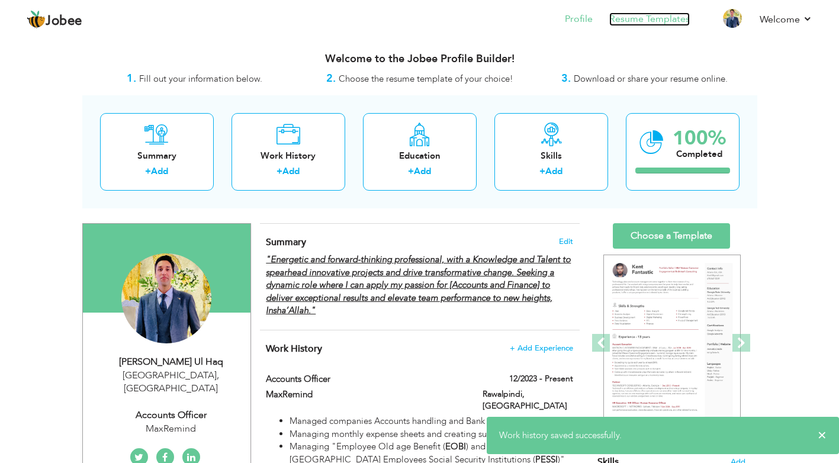
click at [635, 19] on link "Resume Templates" at bounding box center [649, 19] width 81 height 14
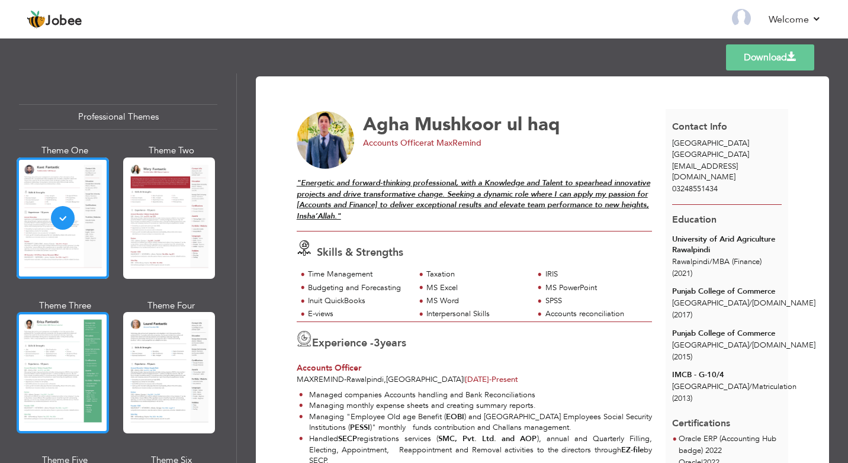
click at [91, 327] on div at bounding box center [63, 372] width 92 height 121
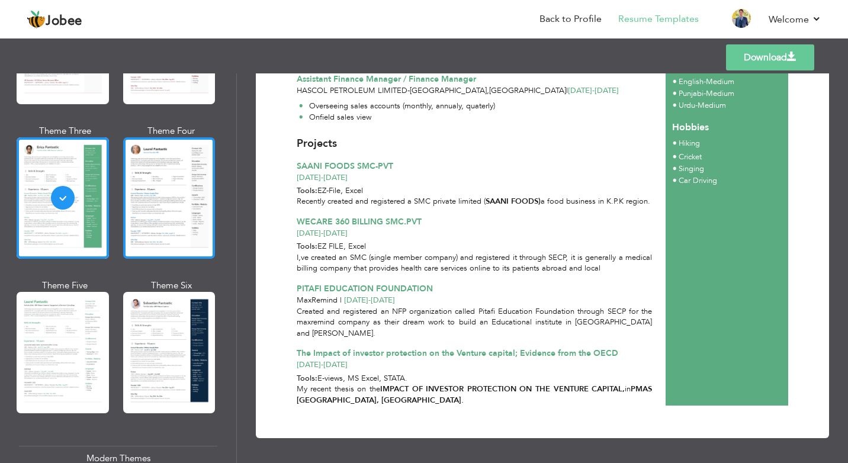
scroll to position [178, 0]
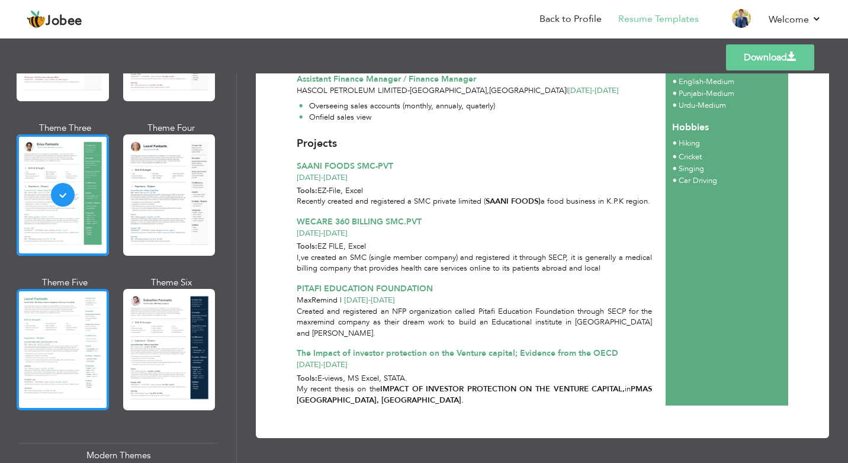
click at [81, 340] on div at bounding box center [63, 349] width 92 height 121
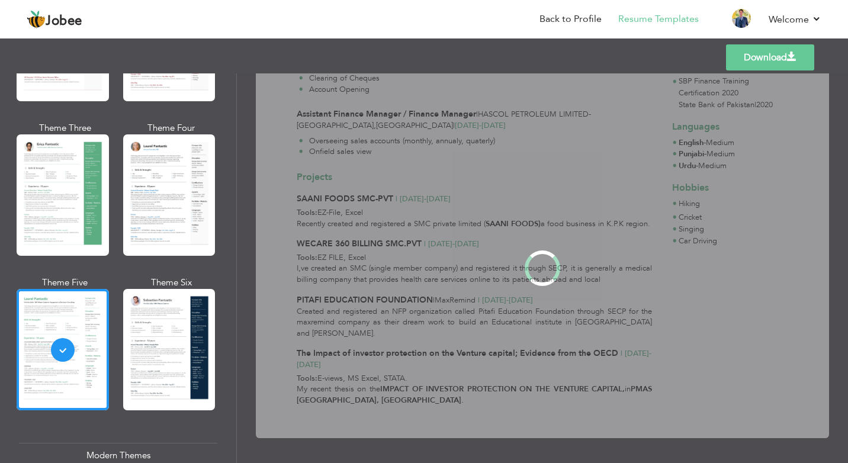
scroll to position [0, 0]
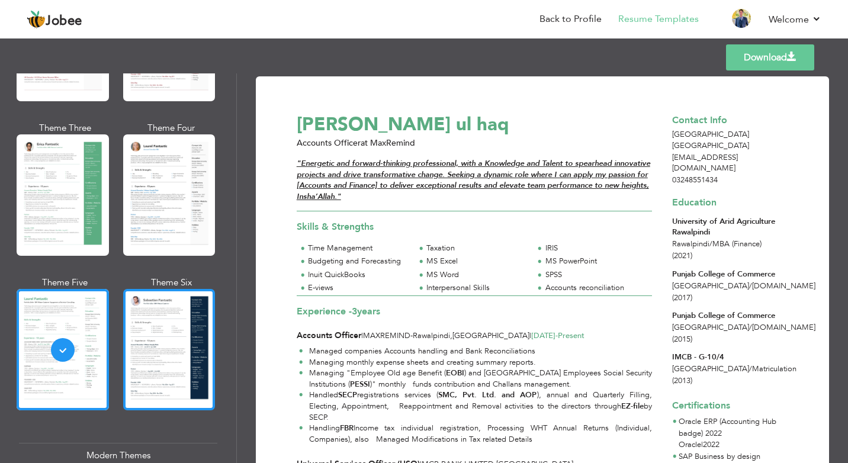
click at [164, 353] on div at bounding box center [169, 349] width 92 height 121
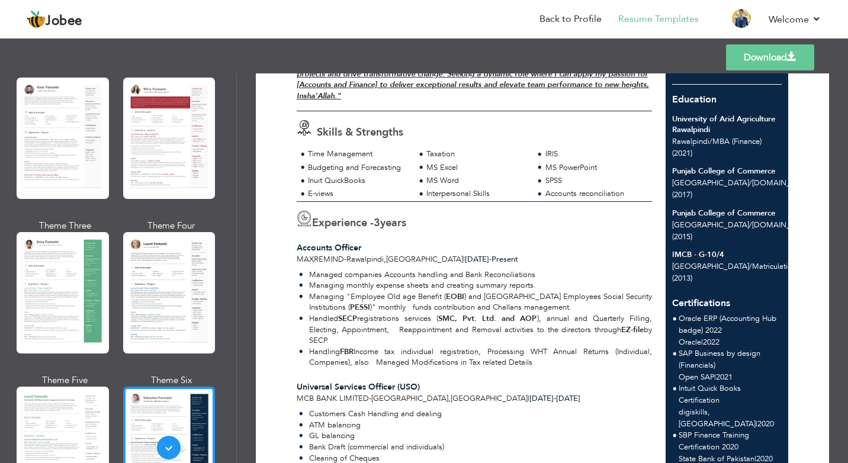
scroll to position [118, 0]
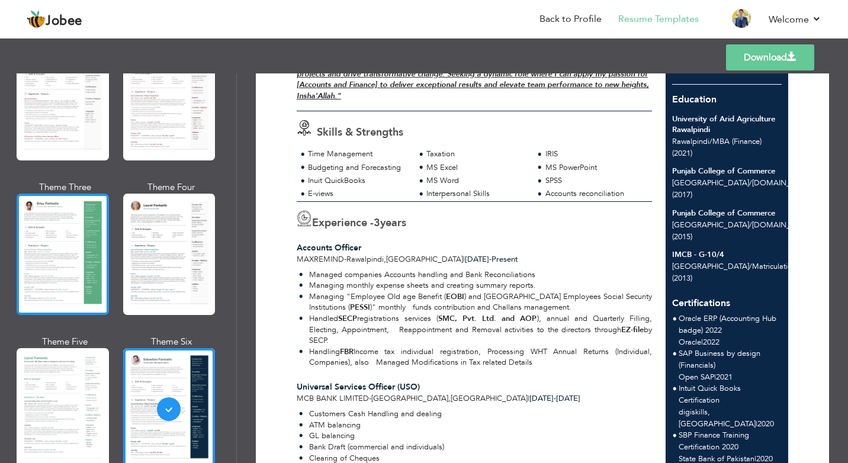
click at [41, 271] on div at bounding box center [63, 254] width 92 height 121
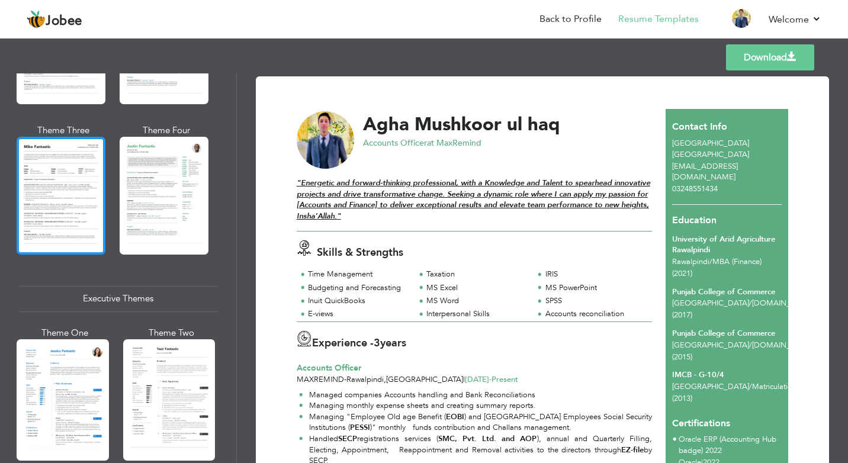
scroll to position [710, 0]
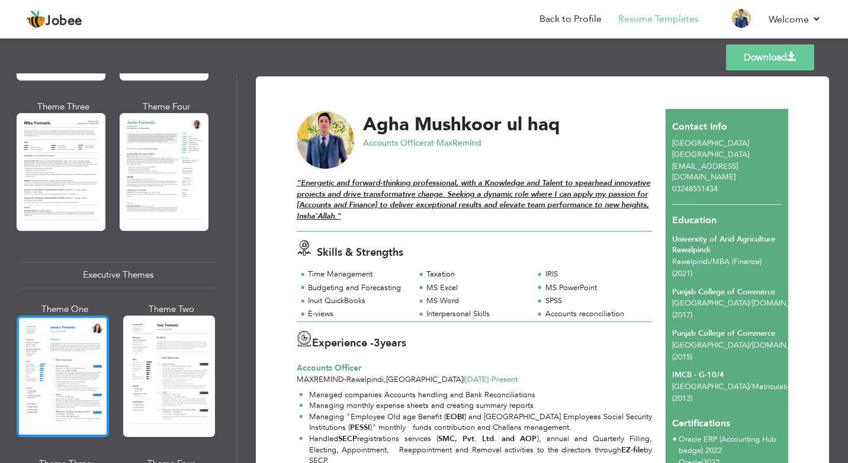
click at [85, 331] on div at bounding box center [63, 376] width 92 height 121
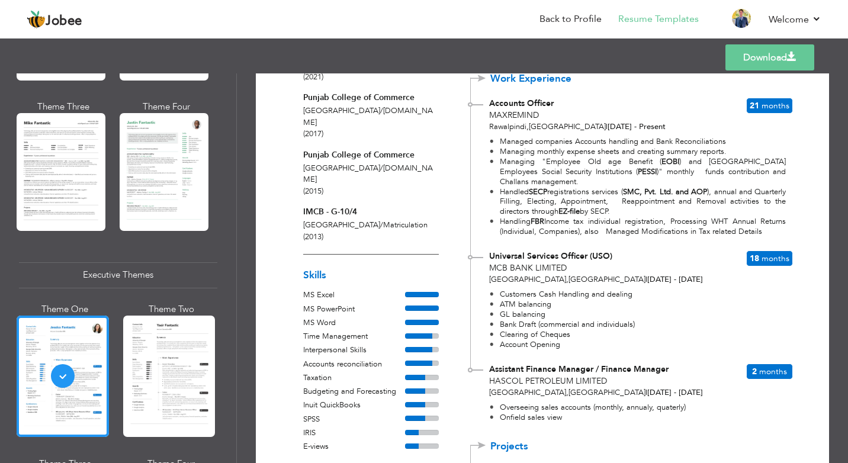
scroll to position [178, 0]
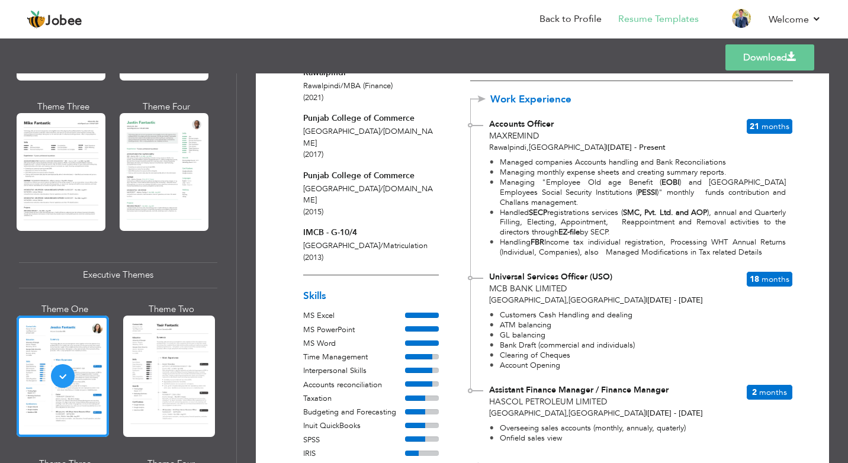
click at [181, 303] on div "Theme Two" at bounding box center [172, 309] width 92 height 12
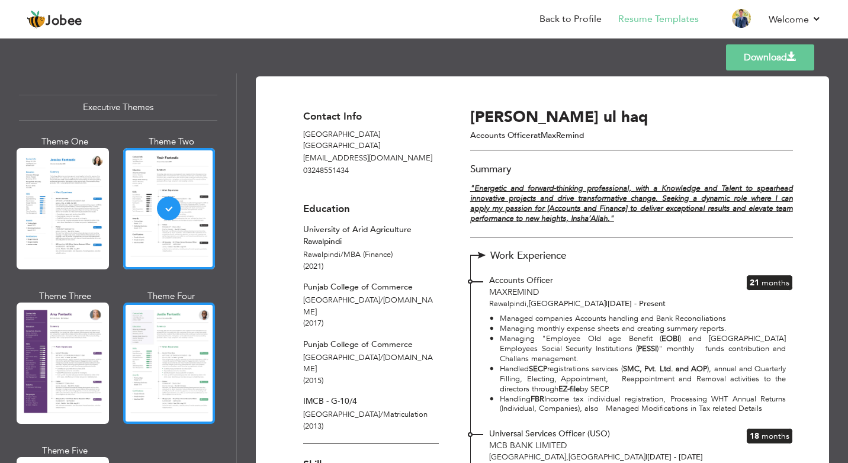
scroll to position [888, 0]
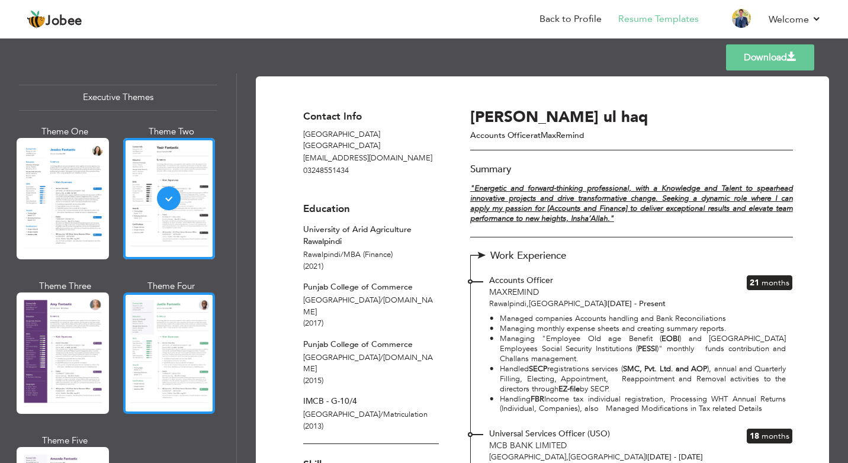
click at [165, 329] on div at bounding box center [169, 352] width 92 height 121
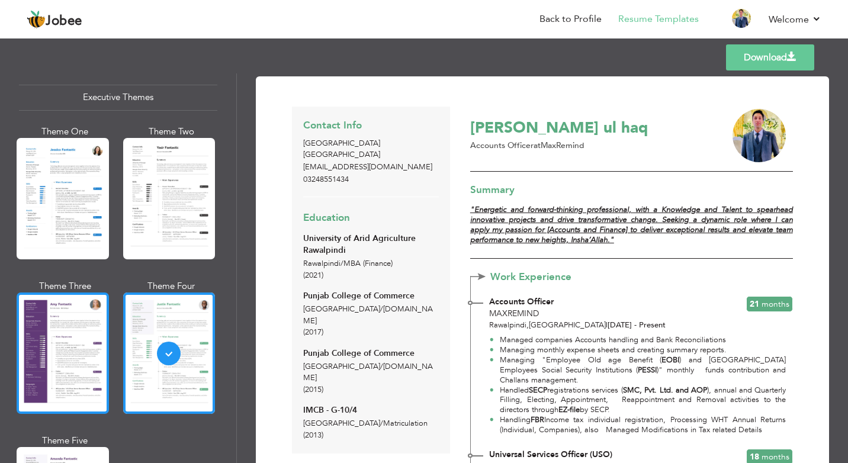
click at [31, 336] on div at bounding box center [63, 352] width 92 height 121
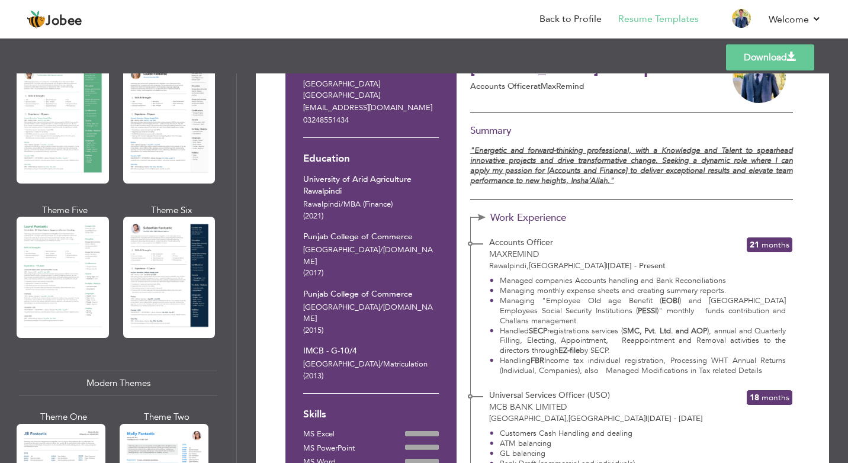
scroll to position [178, 0]
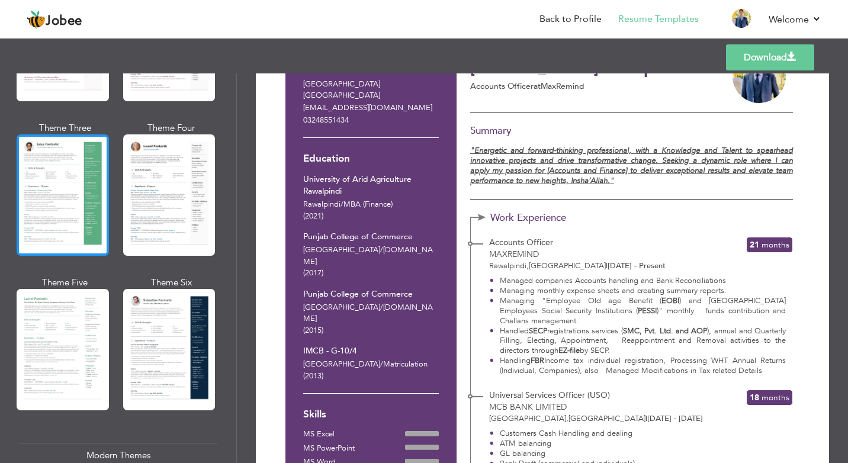
click at [68, 227] on div at bounding box center [63, 194] width 92 height 121
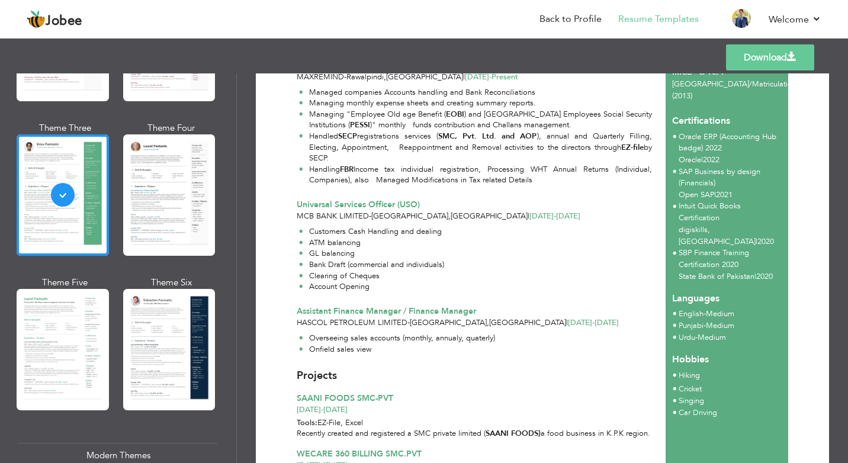
scroll to position [239, 0]
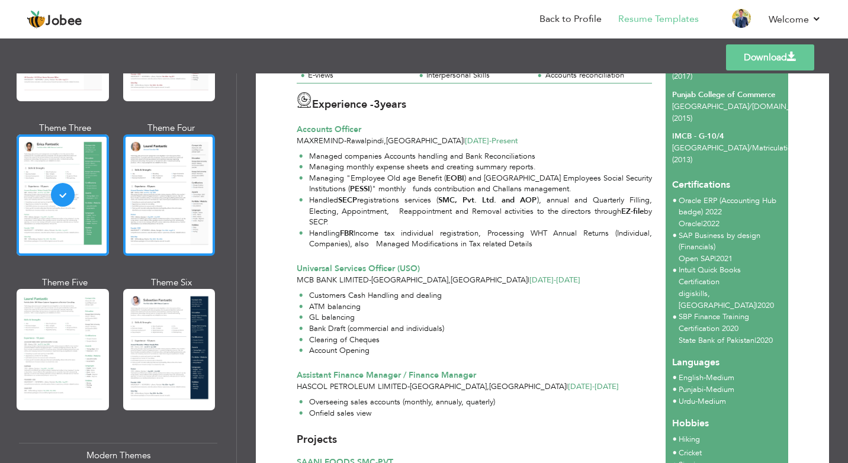
click at [143, 220] on div at bounding box center [169, 194] width 92 height 121
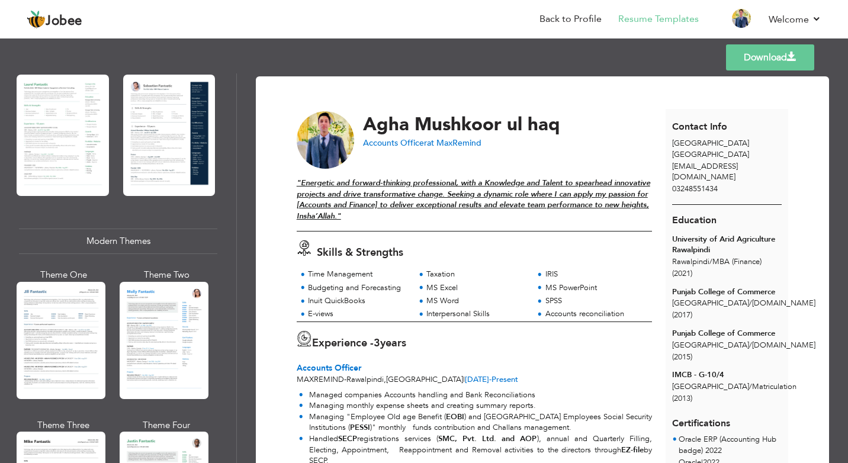
scroll to position [414, 0]
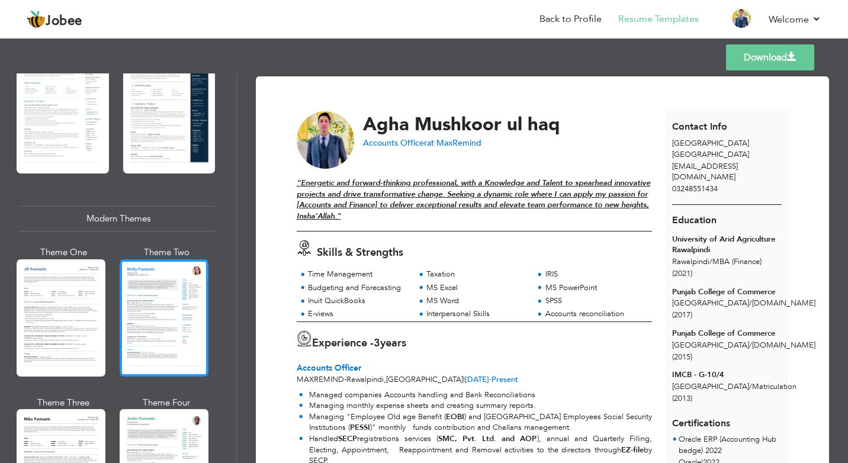
click at [156, 300] on div at bounding box center [164, 317] width 89 height 117
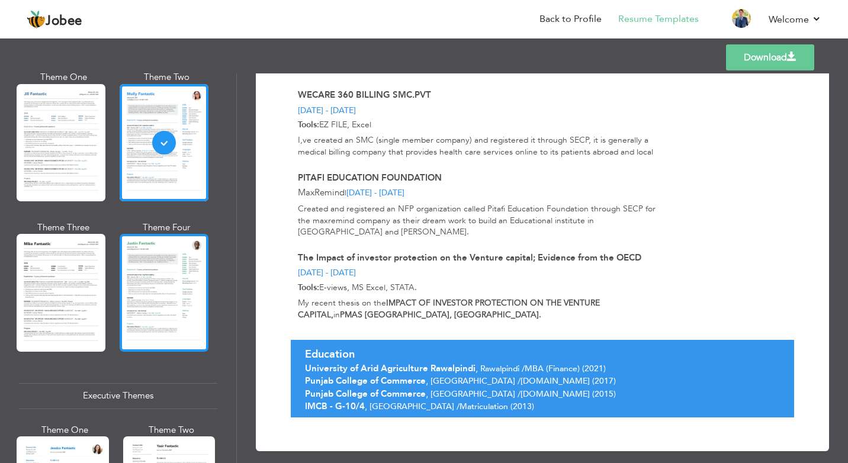
scroll to position [592, 0]
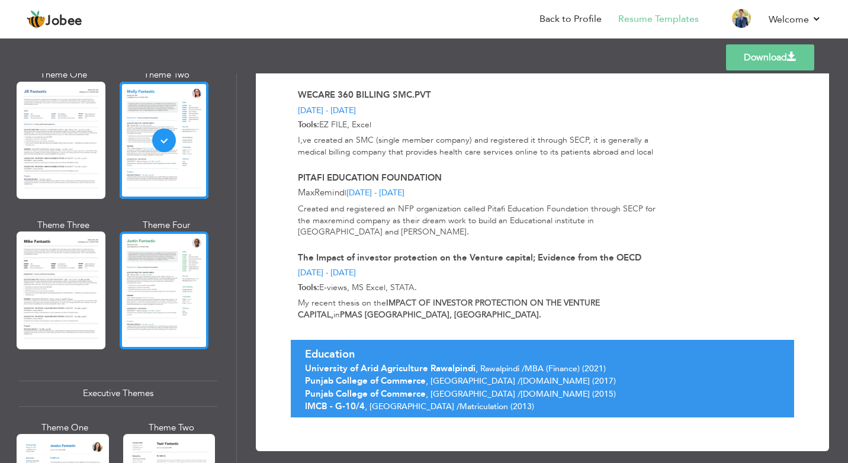
click at [171, 297] on div at bounding box center [164, 289] width 89 height 117
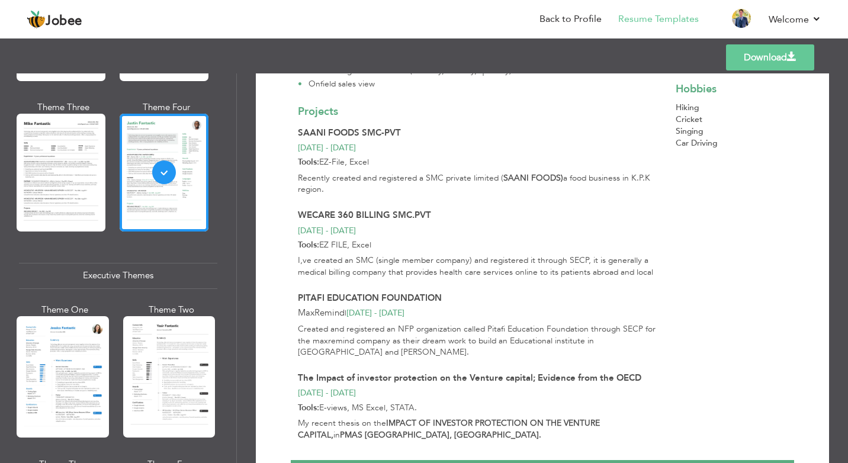
scroll to position [710, 0]
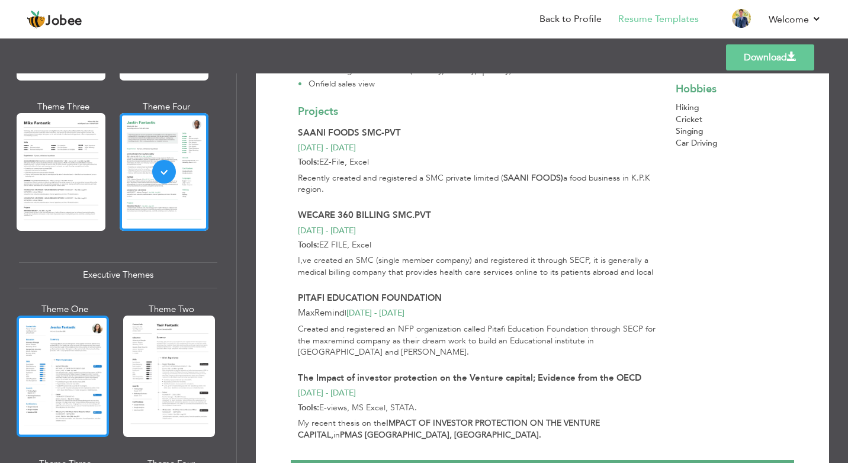
click at [75, 355] on div at bounding box center [63, 376] width 92 height 121
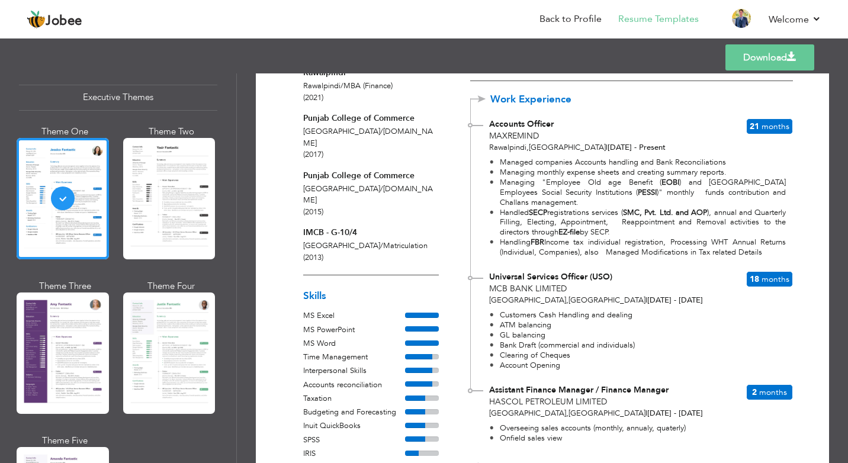
scroll to position [52, 0]
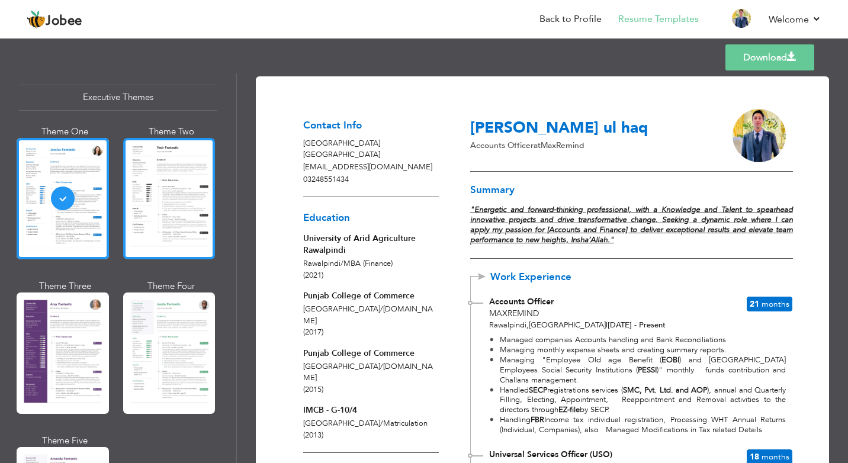
click at [153, 214] on div at bounding box center [169, 198] width 92 height 121
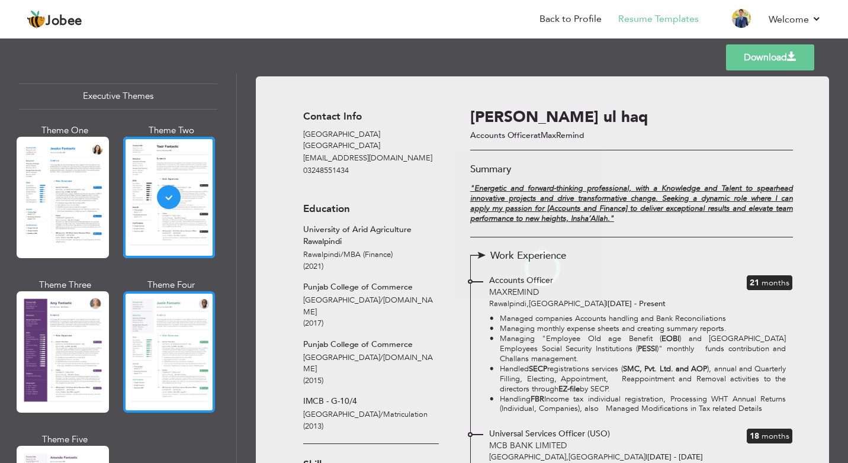
click at [169, 327] on div at bounding box center [169, 351] width 92 height 121
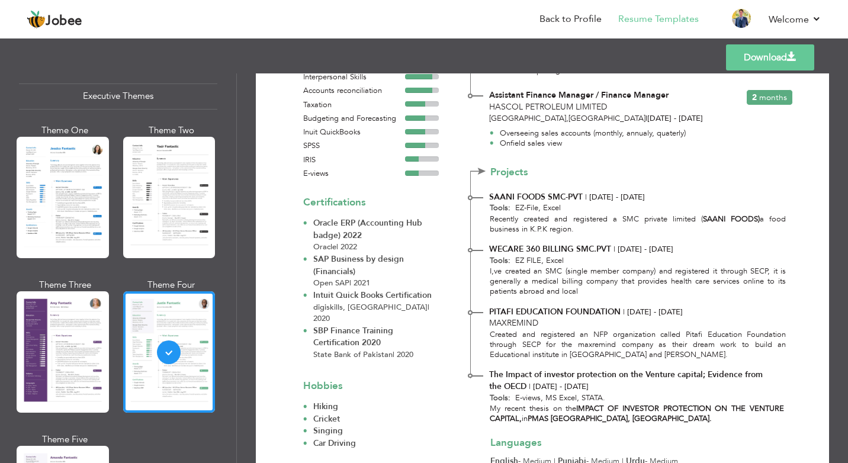
scroll to position [534, 0]
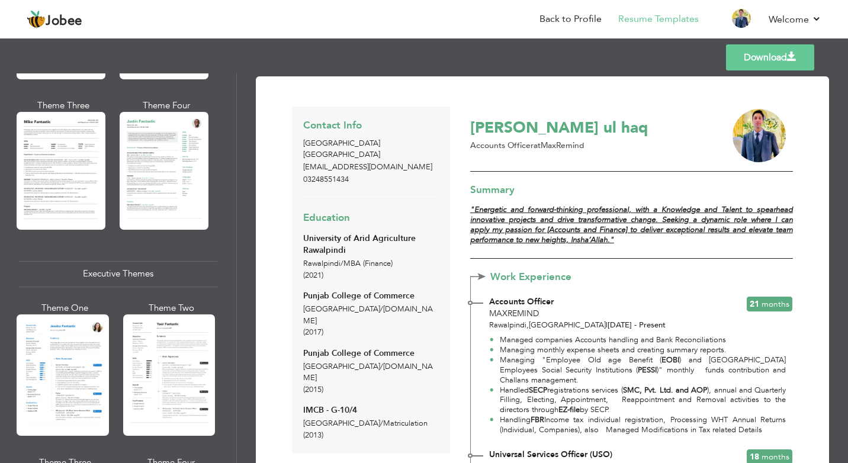
click at [750, 59] on link "Download" at bounding box center [770, 57] width 88 height 26
click at [821, 16] on div "Jobee Back to Profile Resume Templates Resume Templates Cover Letters About My …" at bounding box center [424, 20] width 812 height 32
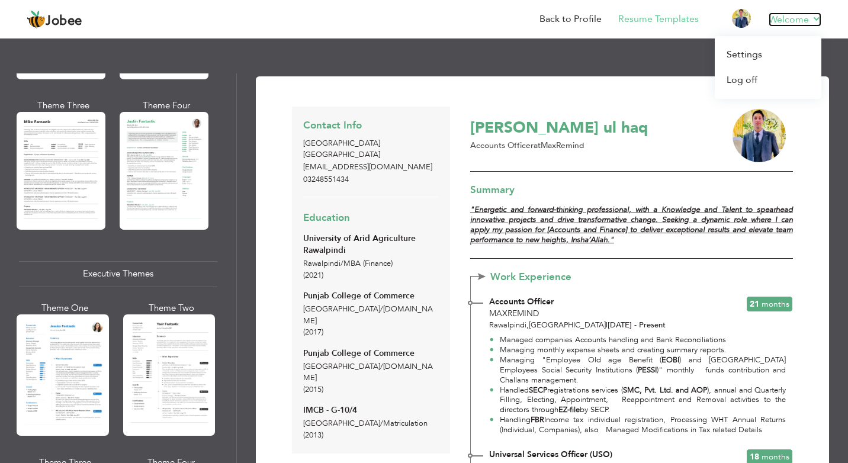
click at [816, 18] on link "Welcome" at bounding box center [794, 19] width 53 height 14
click at [741, 77] on link "Log off" at bounding box center [768, 79] width 107 height 25
